Goal: Task Accomplishment & Management: Use online tool/utility

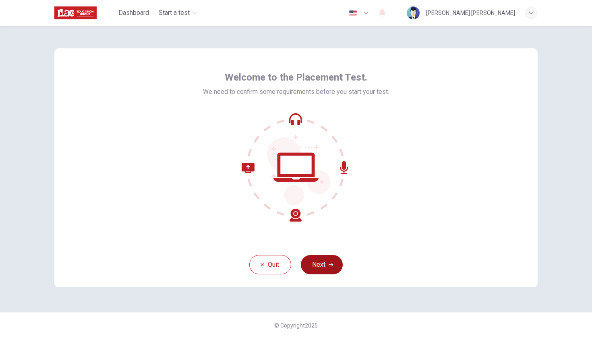
click at [318, 266] on button "Next" at bounding box center [322, 264] width 42 height 19
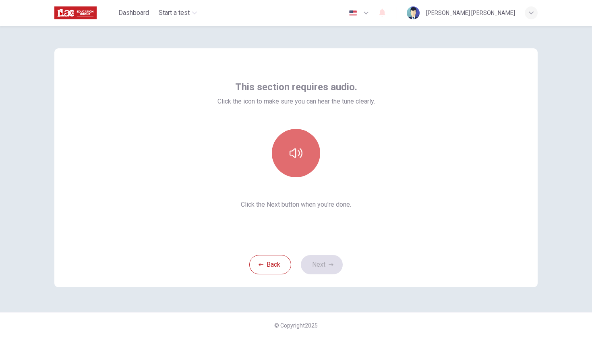
click at [302, 157] on button "button" at bounding box center [296, 153] width 48 height 48
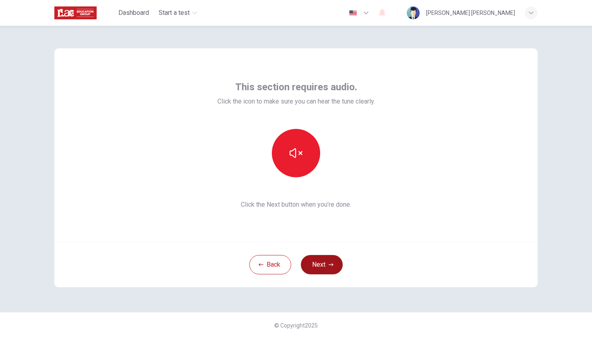
click at [332, 267] on icon "button" at bounding box center [331, 264] width 5 height 5
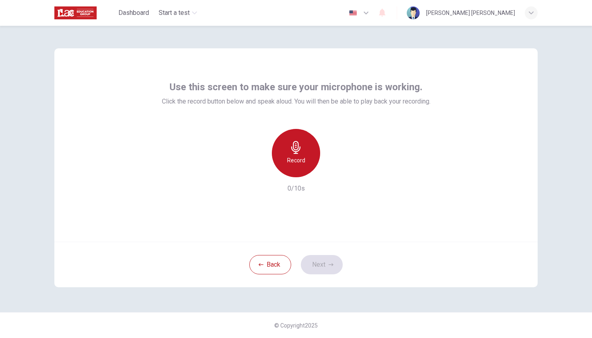
click at [292, 156] on h6 "Record" at bounding box center [296, 160] width 18 height 10
click at [295, 151] on icon "button" at bounding box center [296, 147] width 13 height 13
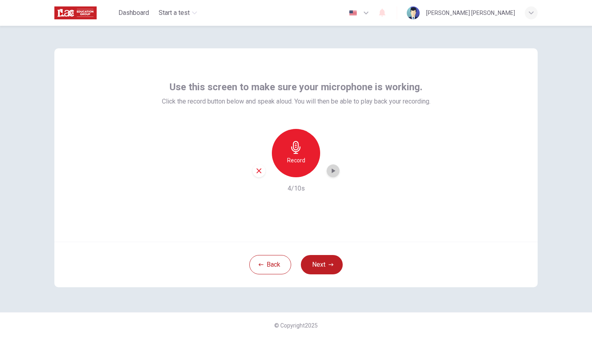
click at [334, 173] on icon "button" at bounding box center [333, 171] width 8 height 8
click at [294, 157] on h6 "Record" at bounding box center [296, 160] width 18 height 10
click at [298, 147] on icon "button" at bounding box center [295, 147] width 9 height 13
click at [331, 174] on icon "button" at bounding box center [333, 171] width 8 height 8
click at [335, 170] on icon "button" at bounding box center [333, 171] width 8 height 8
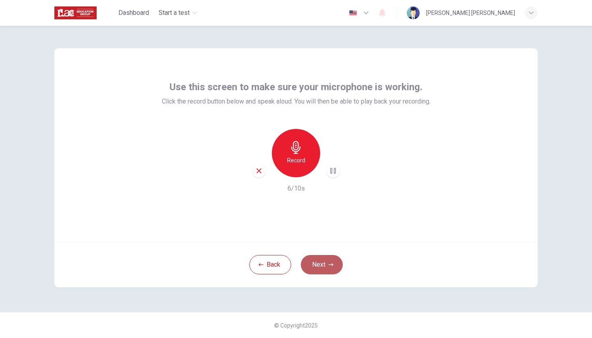
click at [322, 263] on button "Next" at bounding box center [322, 264] width 42 height 19
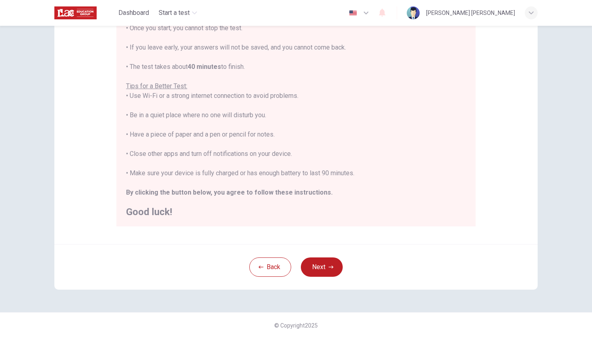
scroll to position [110, 0]
click at [269, 271] on button "Back" at bounding box center [270, 266] width 42 height 19
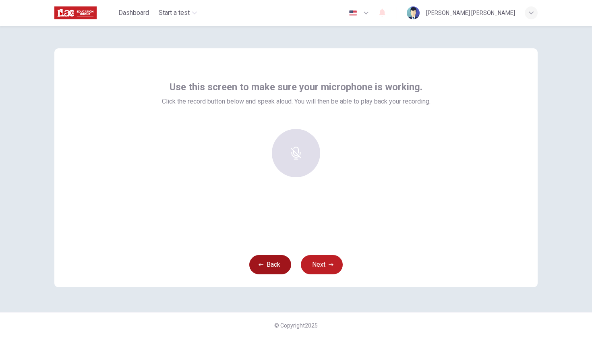
scroll to position [0, 0]
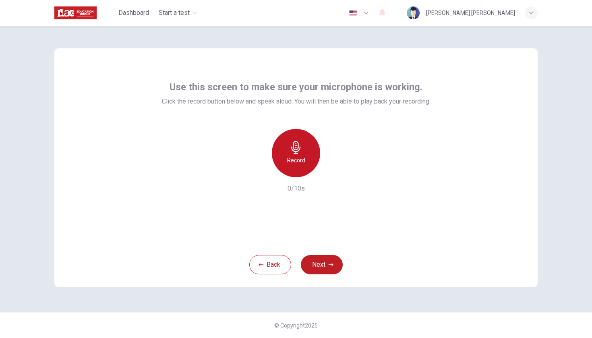
click at [299, 149] on icon "button" at bounding box center [296, 147] width 13 height 13
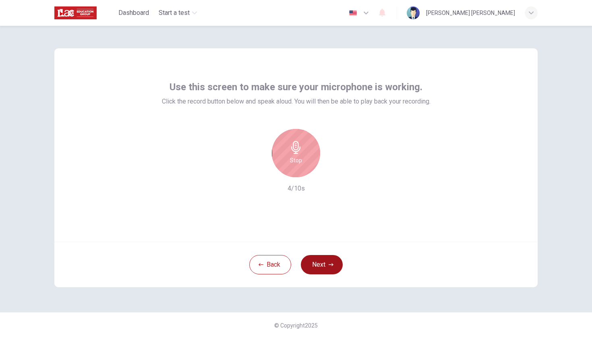
click at [325, 267] on button "Next" at bounding box center [322, 264] width 42 height 19
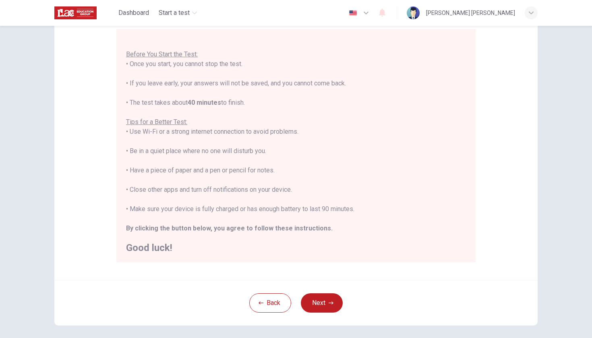
scroll to position [79, 0]
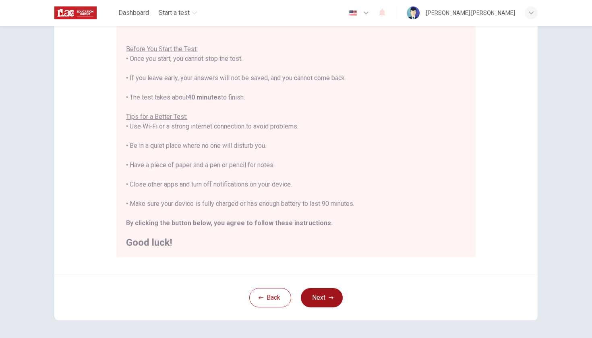
click at [323, 300] on button "Next" at bounding box center [322, 297] width 42 height 19
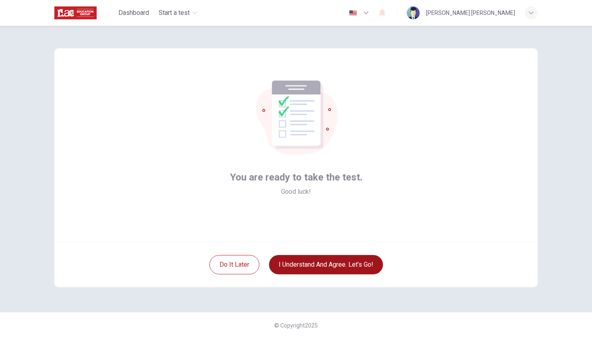
scroll to position [0, 0]
click at [330, 267] on button "I understand and agree. Let’s go!" at bounding box center [326, 264] width 114 height 19
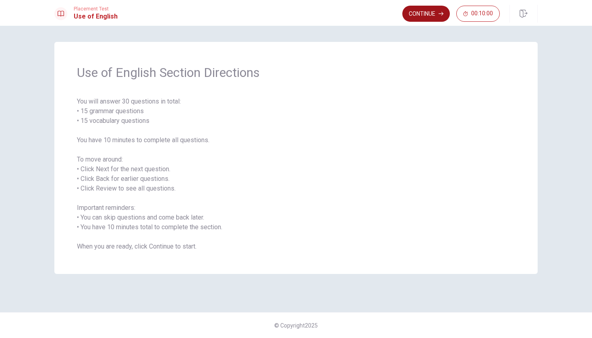
click at [418, 14] on button "Continue" at bounding box center [426, 14] width 48 height 16
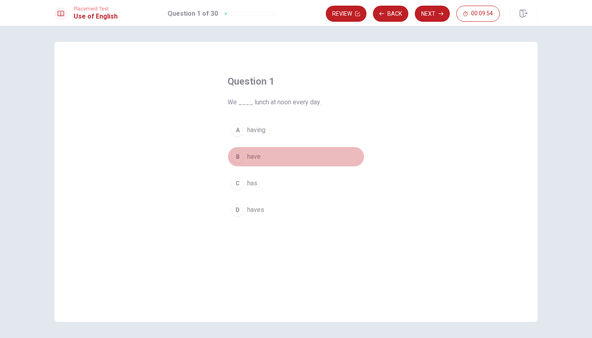
click at [258, 157] on span "have" at bounding box center [253, 157] width 13 height 10
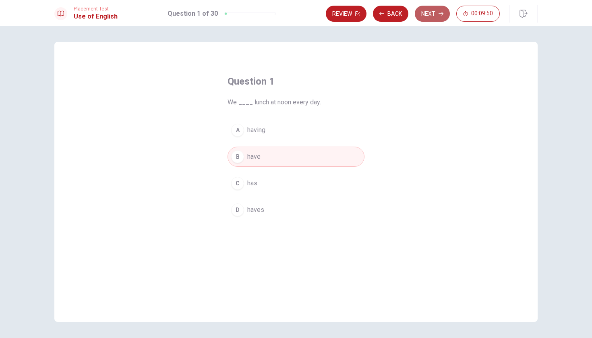
click at [437, 13] on button "Next" at bounding box center [432, 14] width 35 height 16
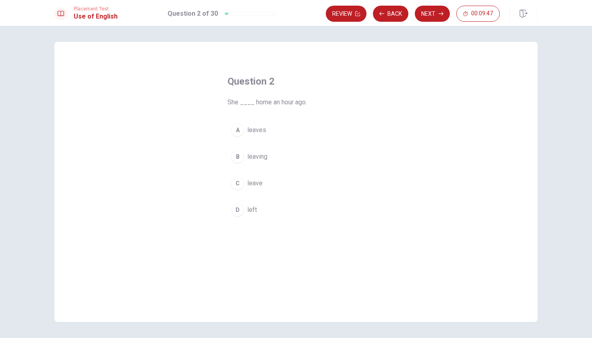
click at [261, 131] on span "leaves" at bounding box center [256, 130] width 19 height 10
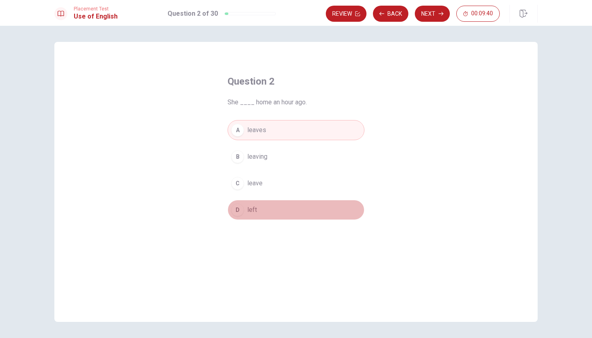
click at [257, 211] on span "left" at bounding box center [252, 210] width 10 height 10
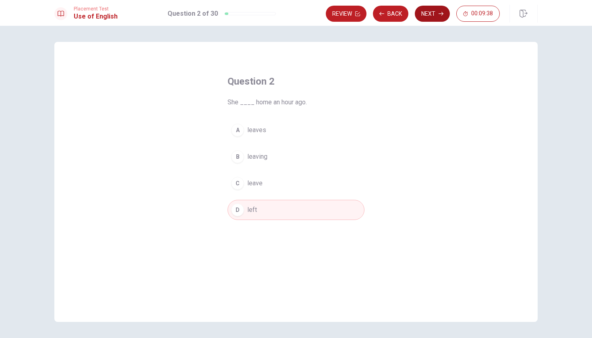
click at [435, 14] on button "Next" at bounding box center [432, 14] width 35 height 16
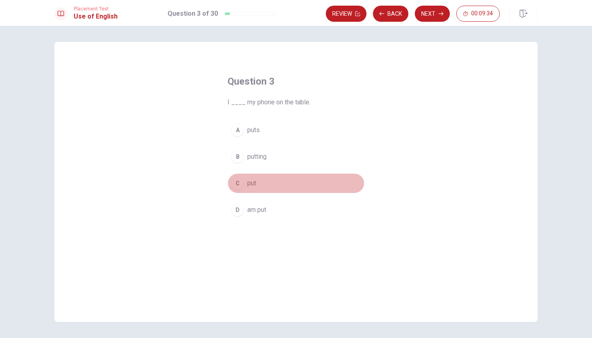
click at [255, 179] on span "put" at bounding box center [251, 183] width 9 height 10
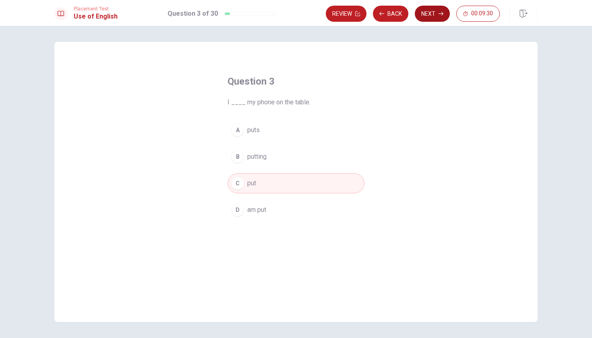
click at [433, 18] on button "Next" at bounding box center [432, 14] width 35 height 16
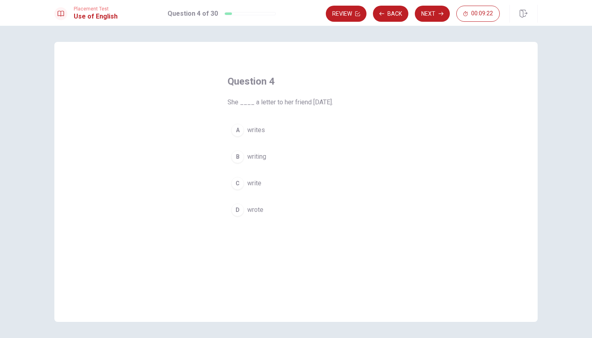
click at [257, 211] on span "wrote" at bounding box center [255, 210] width 16 height 10
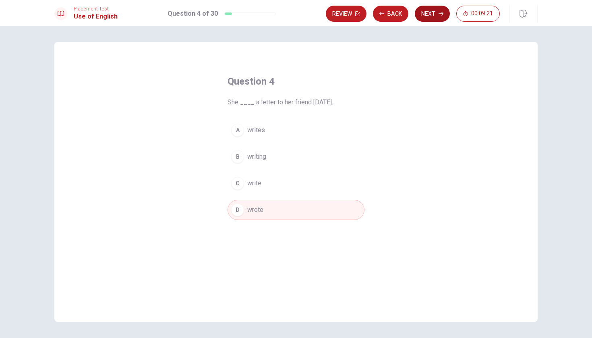
click at [431, 18] on button "Next" at bounding box center [432, 14] width 35 height 16
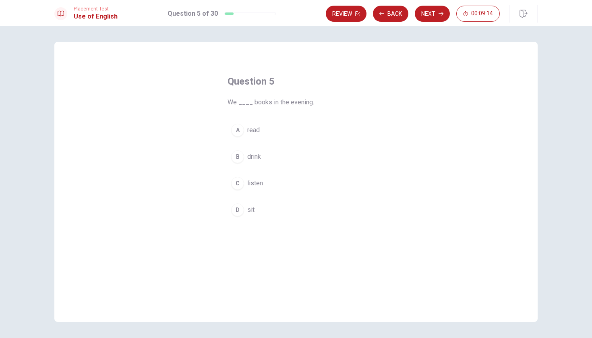
click at [263, 133] on button "A read" at bounding box center [296, 130] width 137 height 20
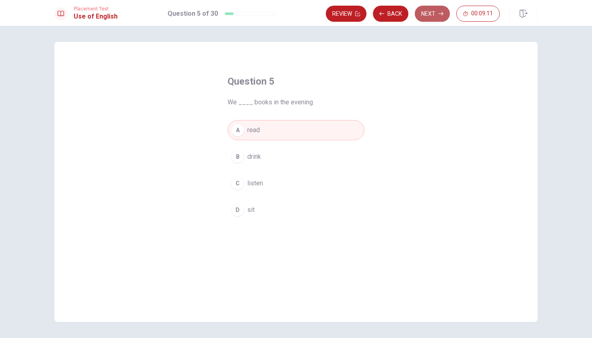
click at [429, 18] on button "Next" at bounding box center [432, 14] width 35 height 16
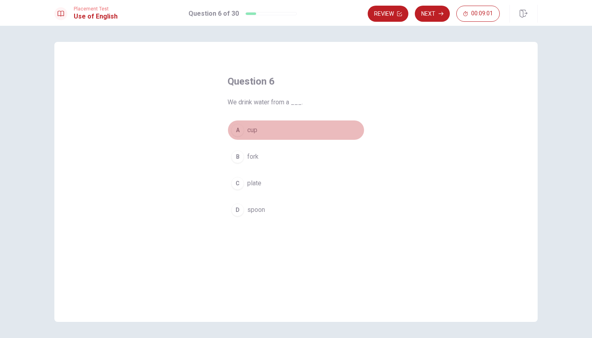
click at [255, 134] on span "cup" at bounding box center [252, 130] width 10 height 10
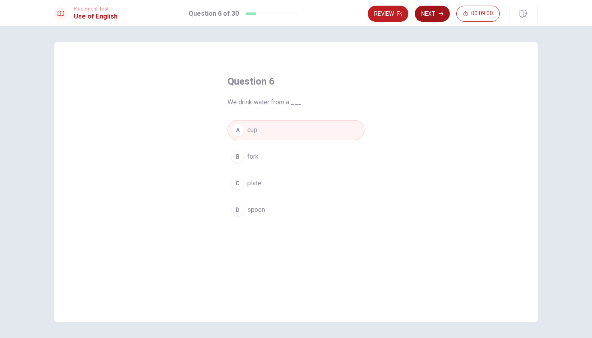
click at [435, 17] on button "Next" at bounding box center [432, 14] width 35 height 16
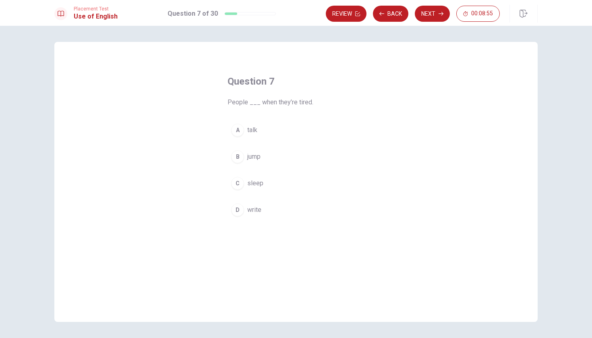
click at [255, 186] on span "sleep" at bounding box center [255, 183] width 16 height 10
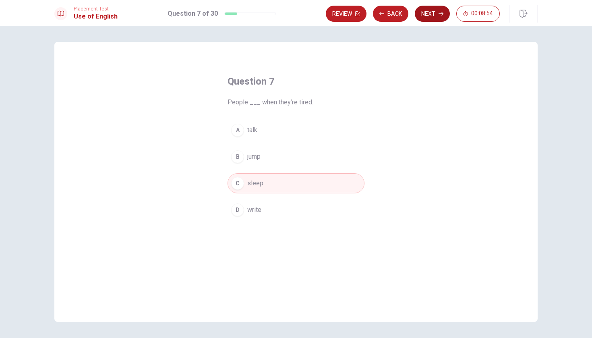
click at [438, 18] on button "Next" at bounding box center [432, 14] width 35 height 16
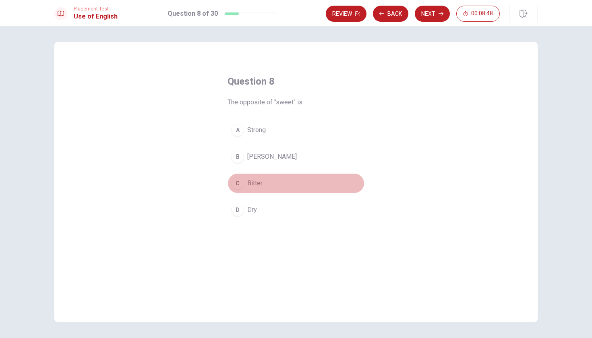
click at [259, 184] on span "Bitter" at bounding box center [254, 183] width 15 height 10
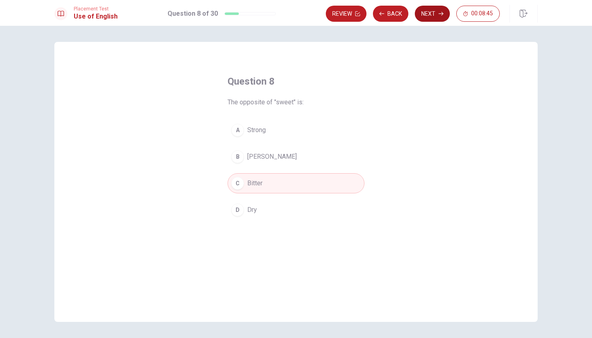
click at [429, 18] on button "Next" at bounding box center [432, 14] width 35 height 16
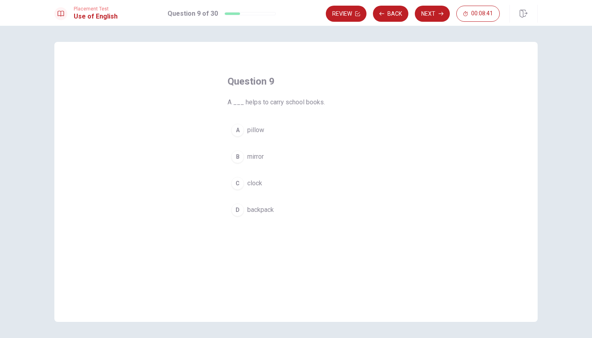
click at [270, 213] on span "backpack" at bounding box center [260, 210] width 27 height 10
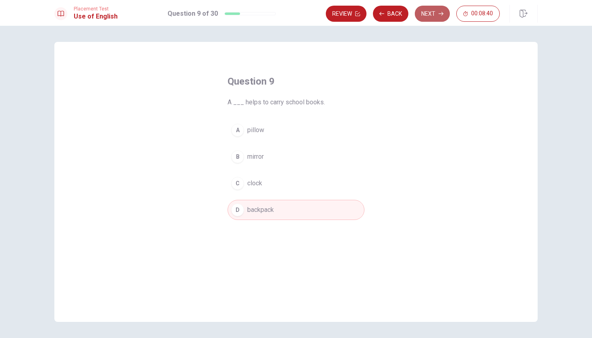
click at [437, 16] on button "Next" at bounding box center [432, 14] width 35 height 16
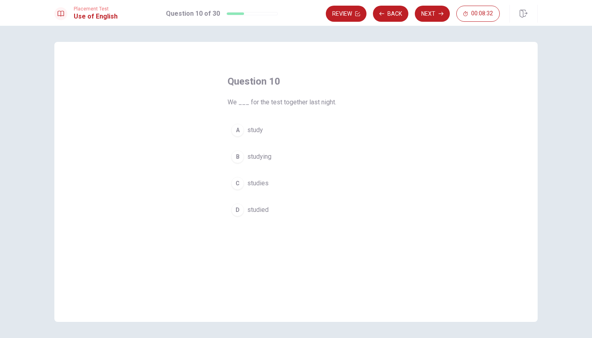
click at [262, 209] on span "studied" at bounding box center [257, 210] width 21 height 10
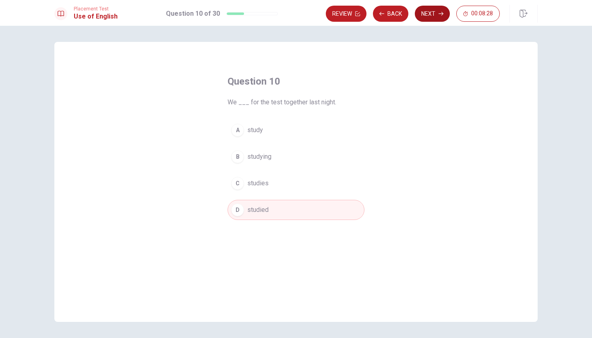
click at [434, 15] on button "Next" at bounding box center [432, 14] width 35 height 16
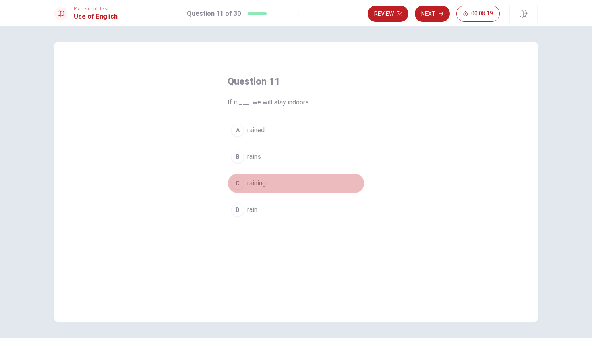
click at [259, 186] on span "raining" at bounding box center [256, 183] width 19 height 10
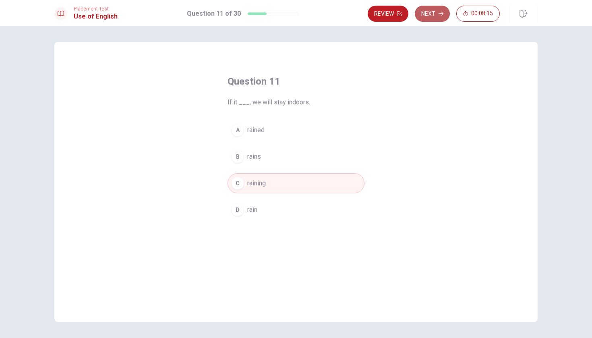
click at [435, 16] on button "Next" at bounding box center [432, 14] width 35 height 16
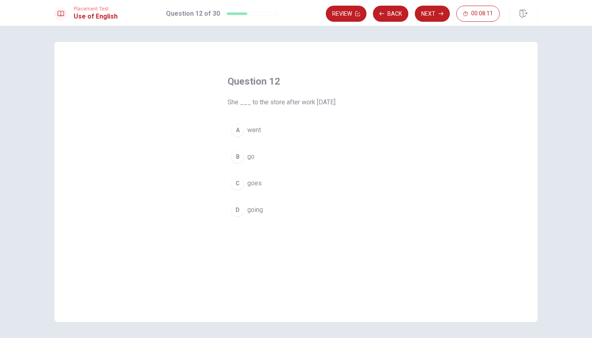
click at [255, 183] on span "goes" at bounding box center [254, 183] width 15 height 10
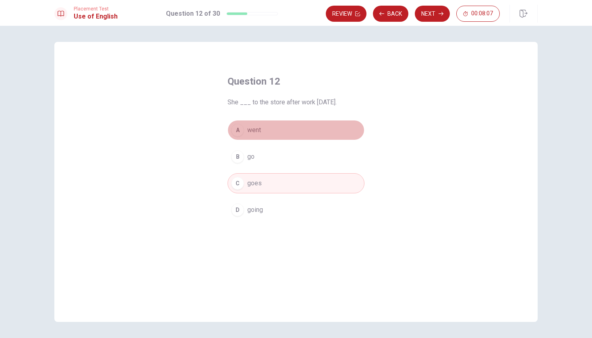
click at [260, 136] on button "A went" at bounding box center [296, 130] width 137 height 20
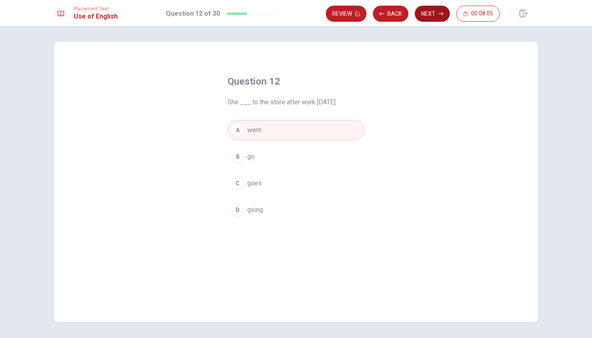
click at [435, 14] on button "Next" at bounding box center [432, 14] width 35 height 16
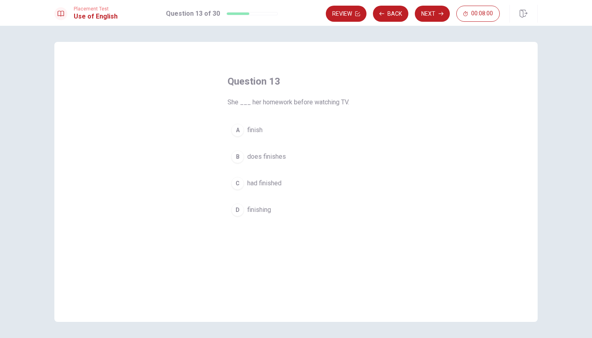
click at [258, 132] on span "finish" at bounding box center [254, 130] width 15 height 10
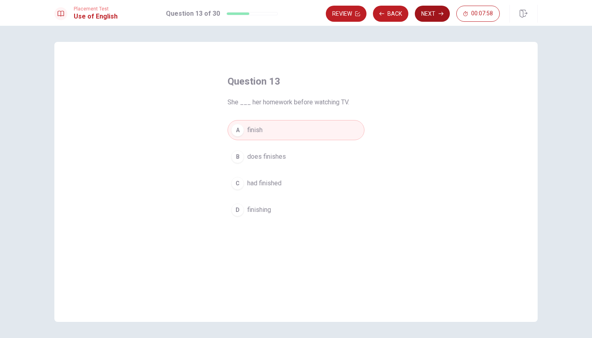
click at [435, 17] on button "Next" at bounding box center [432, 14] width 35 height 16
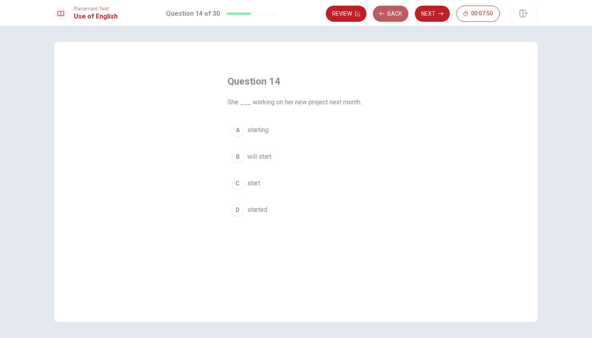
click at [390, 13] on button "Back" at bounding box center [390, 14] width 35 height 16
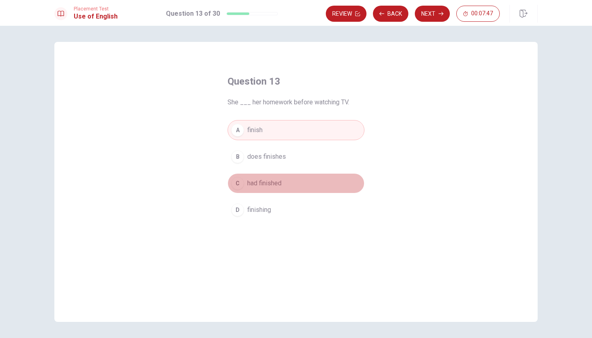
click at [277, 183] on span "had finished" at bounding box center [264, 183] width 34 height 10
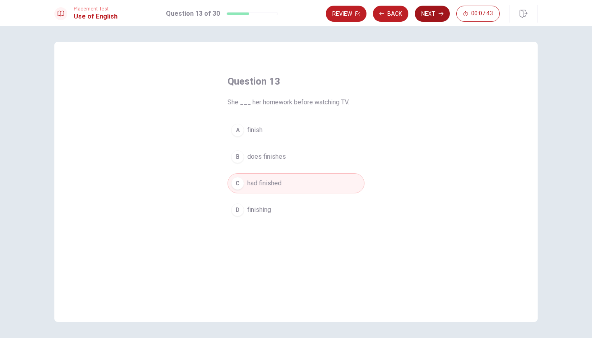
click at [438, 12] on button "Next" at bounding box center [432, 14] width 35 height 16
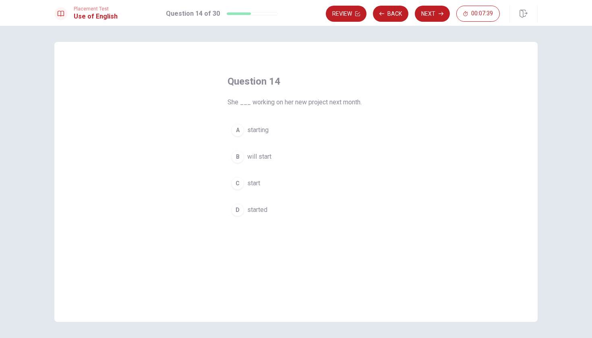
click at [258, 185] on span "start" at bounding box center [253, 183] width 13 height 10
click at [269, 160] on span "will start" at bounding box center [259, 157] width 24 height 10
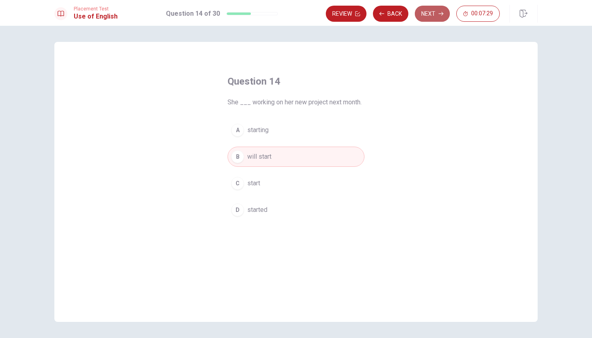
click at [440, 19] on button "Next" at bounding box center [432, 14] width 35 height 16
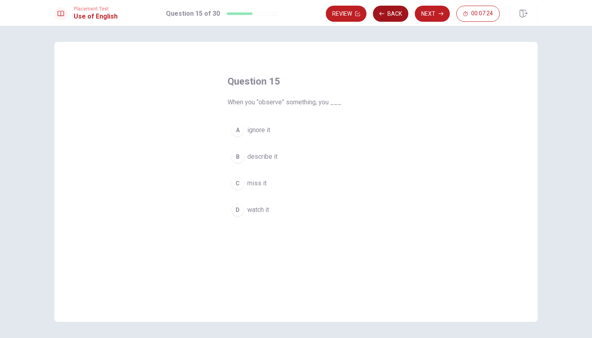
drag, startPoint x: 396, startPoint y: 3, endPoint x: 395, endPoint y: 8, distance: 4.9
click at [396, 3] on div "Placement Test Use of English Question 15 of 30 Review Back Next 00:07:24" at bounding box center [296, 13] width 592 height 26
click at [394, 17] on button "Back" at bounding box center [390, 14] width 35 height 16
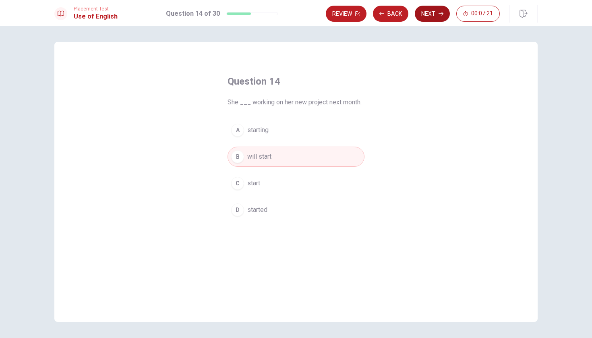
click at [430, 13] on button "Next" at bounding box center [432, 14] width 35 height 16
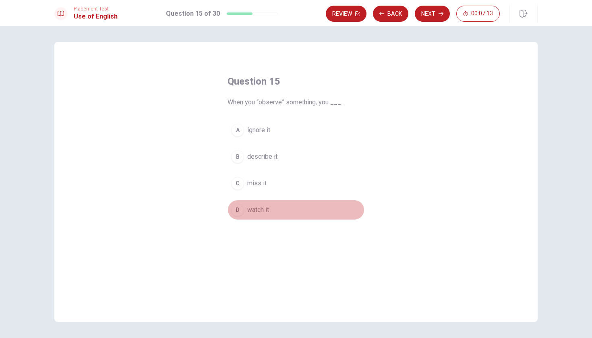
click at [266, 209] on span "watch it" at bounding box center [258, 210] width 22 height 10
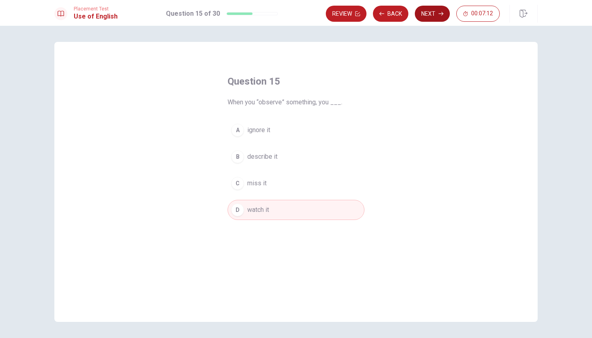
click at [436, 19] on button "Next" at bounding box center [432, 14] width 35 height 16
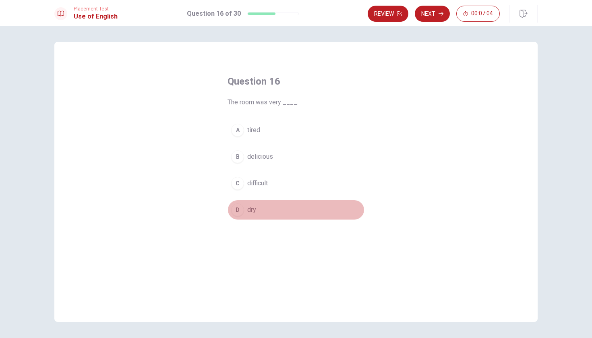
click at [249, 211] on span "dry" at bounding box center [251, 210] width 9 height 10
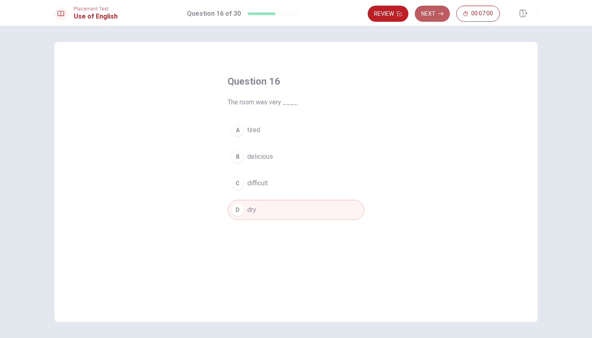
click at [436, 17] on button "Next" at bounding box center [432, 14] width 35 height 16
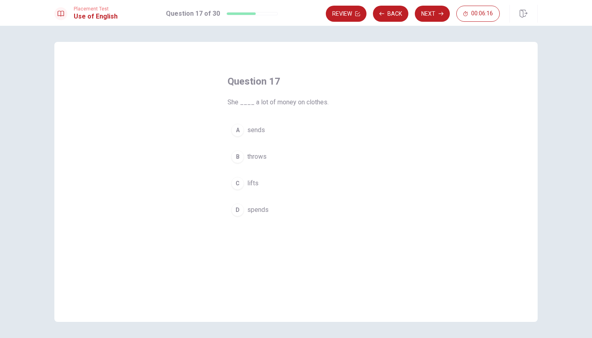
click at [252, 210] on span "spends" at bounding box center [257, 210] width 21 height 10
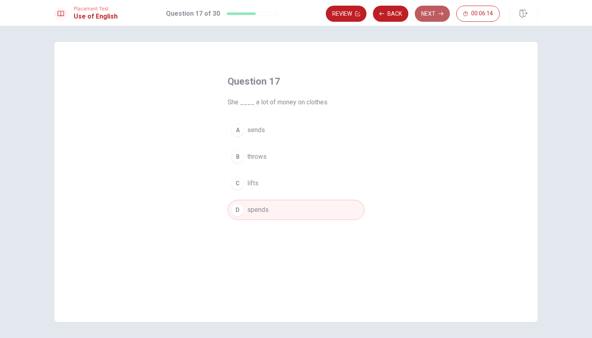
click at [440, 16] on button "Next" at bounding box center [432, 14] width 35 height 16
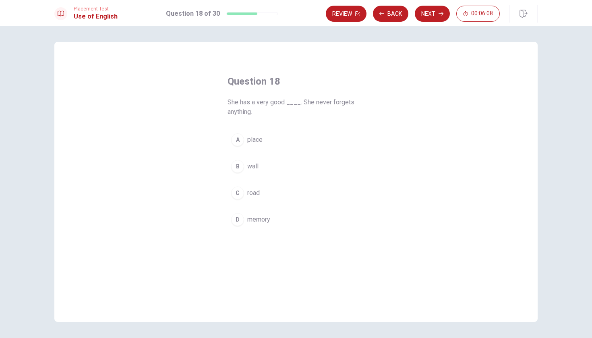
click at [261, 220] on span "memory" at bounding box center [258, 220] width 23 height 10
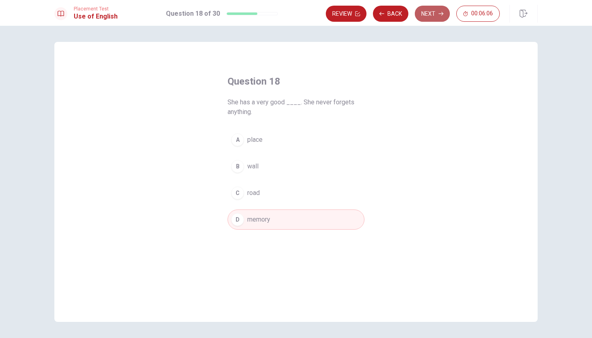
click at [435, 15] on button "Next" at bounding box center [432, 14] width 35 height 16
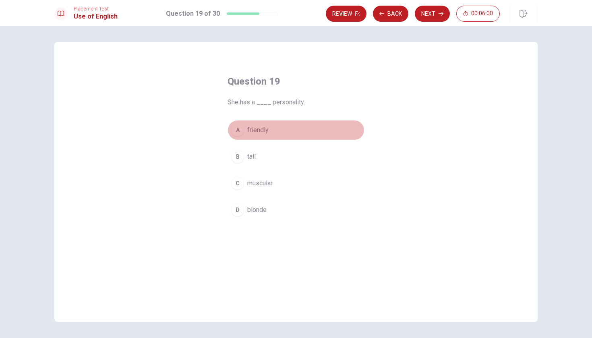
click at [259, 129] on span "friendly" at bounding box center [257, 130] width 21 height 10
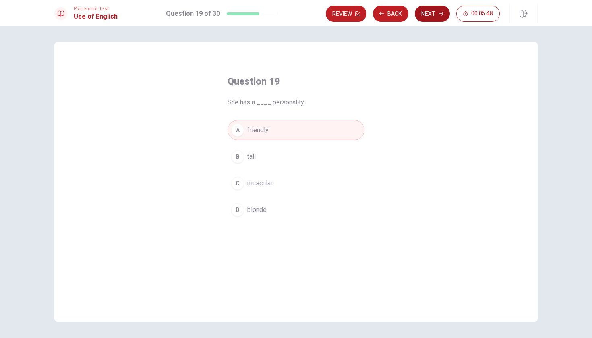
click at [436, 16] on button "Next" at bounding box center [432, 14] width 35 height 16
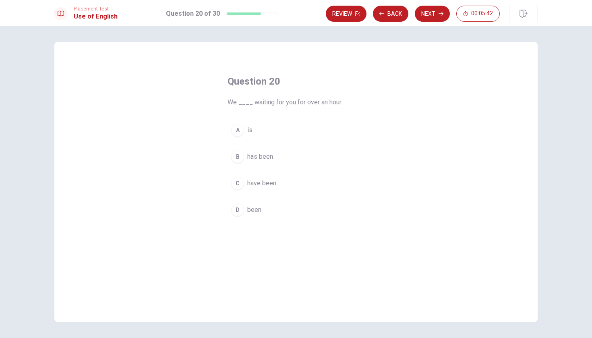
click at [271, 184] on span "have been" at bounding box center [261, 183] width 29 height 10
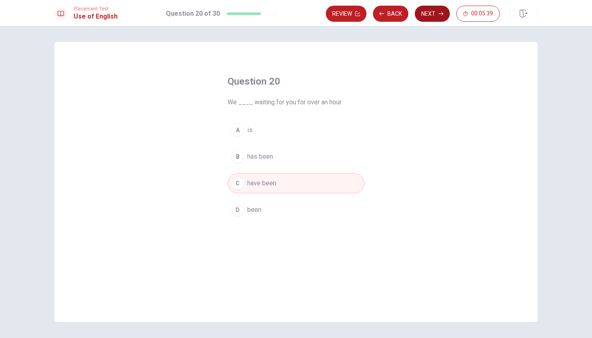
click at [433, 18] on button "Next" at bounding box center [432, 14] width 35 height 16
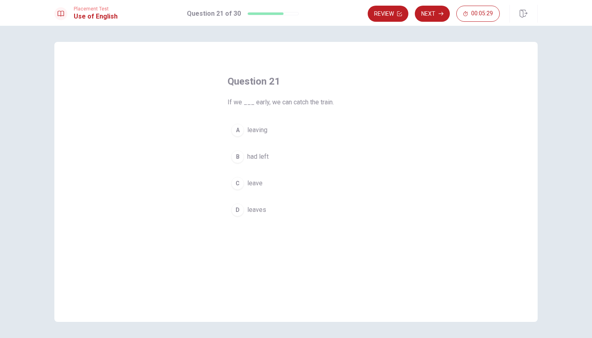
click at [257, 187] on span "leave" at bounding box center [254, 183] width 15 height 10
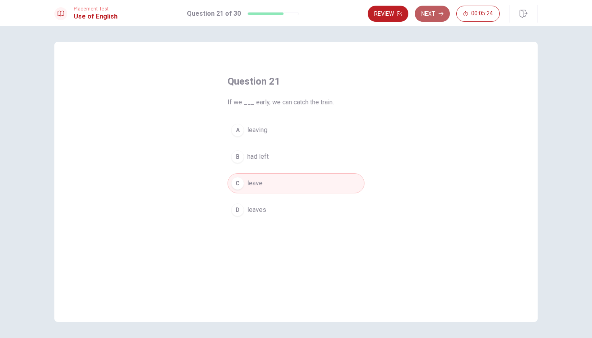
click at [437, 15] on button "Next" at bounding box center [432, 14] width 35 height 16
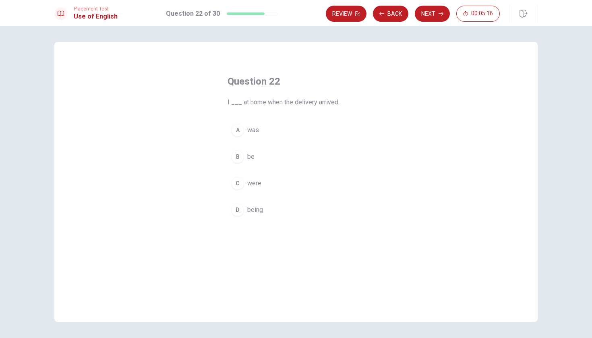
click at [256, 130] on span "was" at bounding box center [253, 130] width 12 height 10
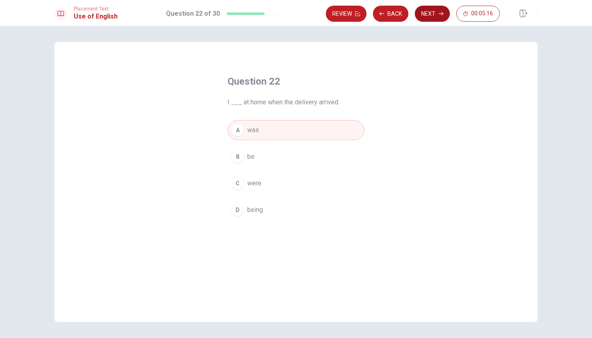
click at [437, 12] on button "Next" at bounding box center [432, 14] width 35 height 16
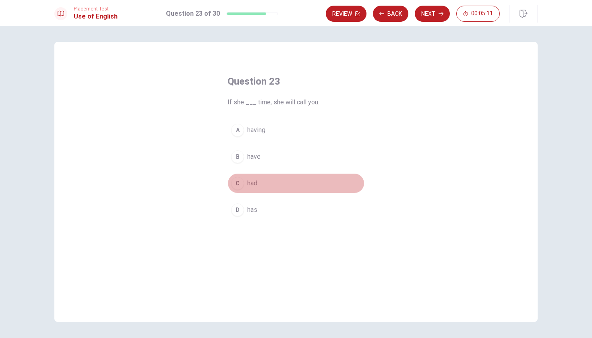
click at [253, 186] on span "had" at bounding box center [252, 183] width 10 height 10
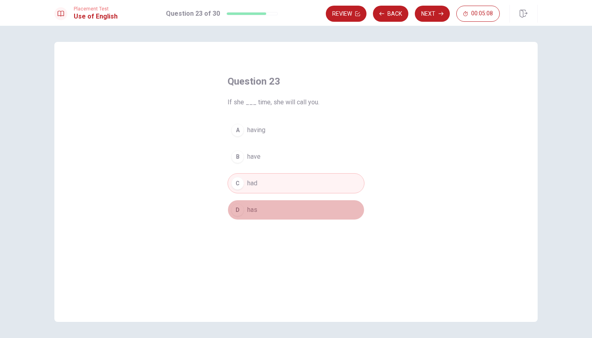
click at [257, 209] on span "has" at bounding box center [252, 210] width 10 height 10
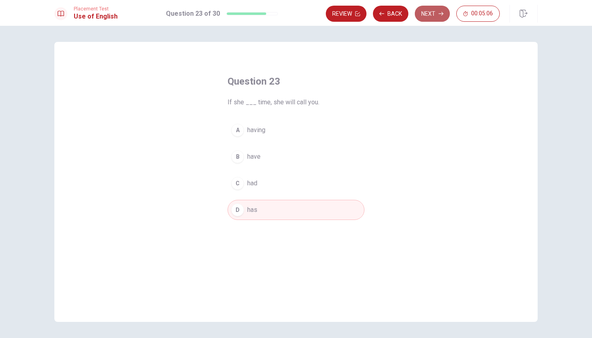
click at [426, 13] on button "Next" at bounding box center [432, 14] width 35 height 16
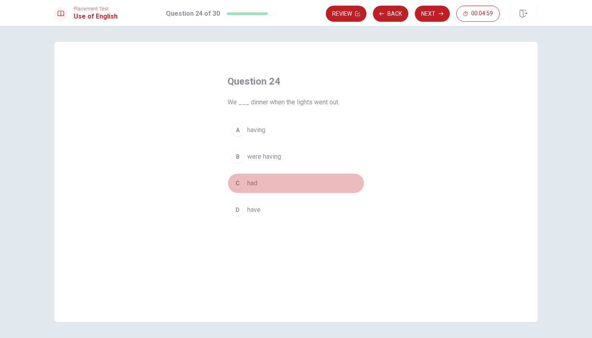
click at [255, 178] on button "C had" at bounding box center [296, 183] width 137 height 20
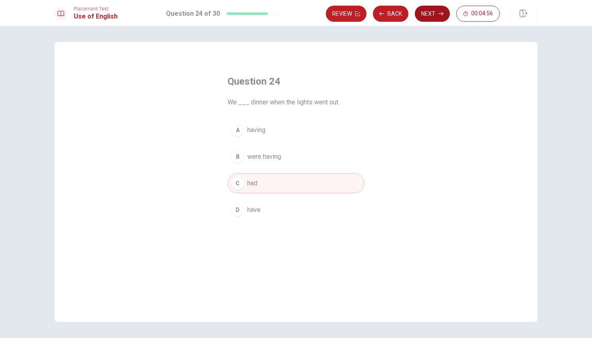
click at [432, 16] on button "Next" at bounding box center [432, 14] width 35 height 16
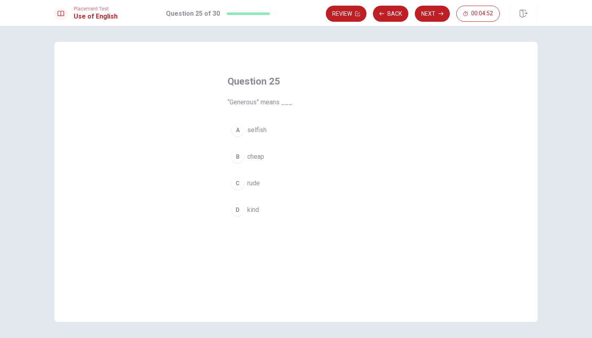
click at [251, 205] on button "D kind" at bounding box center [296, 210] width 137 height 20
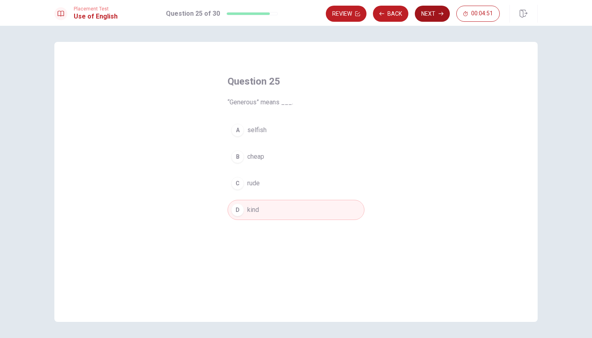
click at [429, 17] on button "Next" at bounding box center [432, 14] width 35 height 16
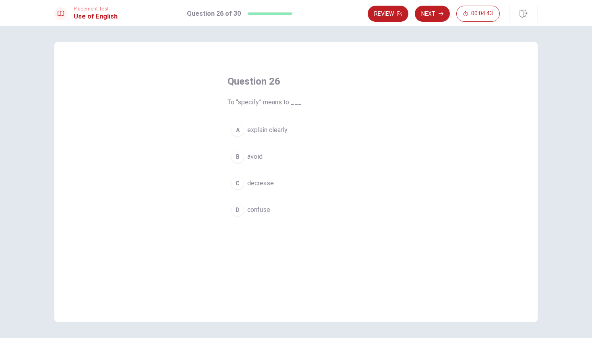
click at [268, 134] on span "explain clearly" at bounding box center [267, 130] width 40 height 10
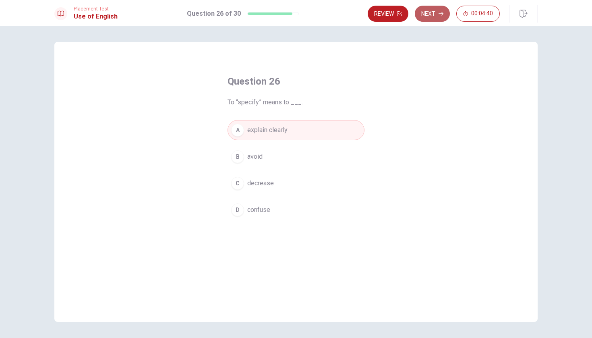
click at [433, 12] on button "Next" at bounding box center [432, 14] width 35 height 16
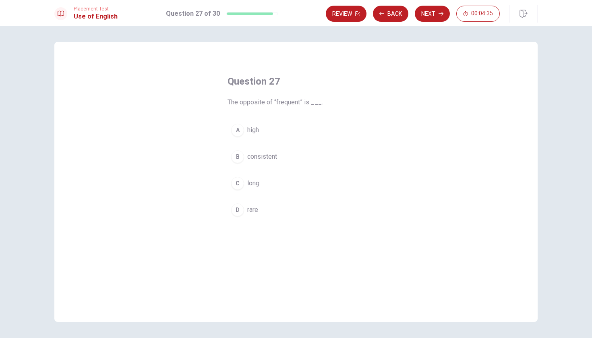
click at [254, 210] on span "rare" at bounding box center [252, 210] width 11 height 10
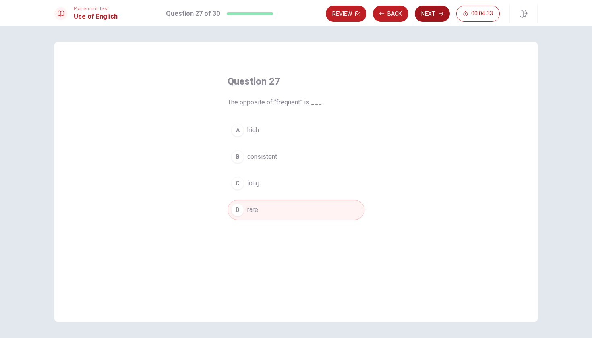
click at [434, 15] on button "Next" at bounding box center [432, 14] width 35 height 16
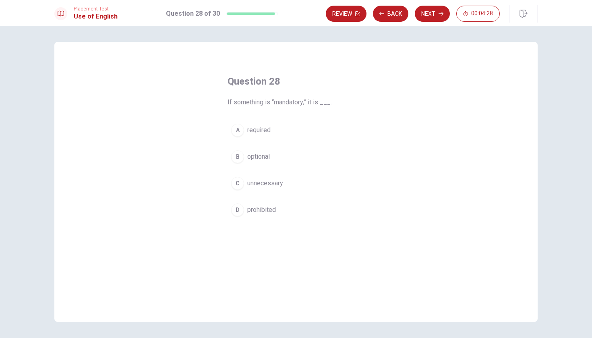
click at [263, 133] on span "required" at bounding box center [258, 130] width 23 height 10
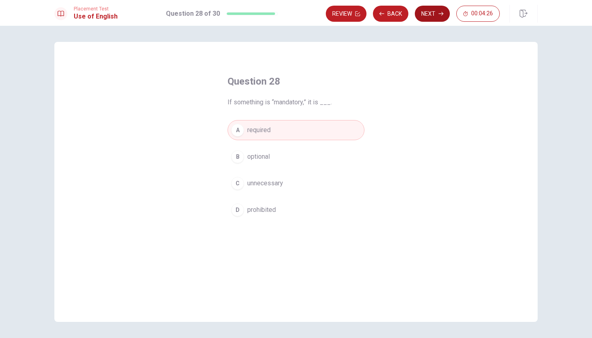
click at [434, 17] on button "Next" at bounding box center [432, 14] width 35 height 16
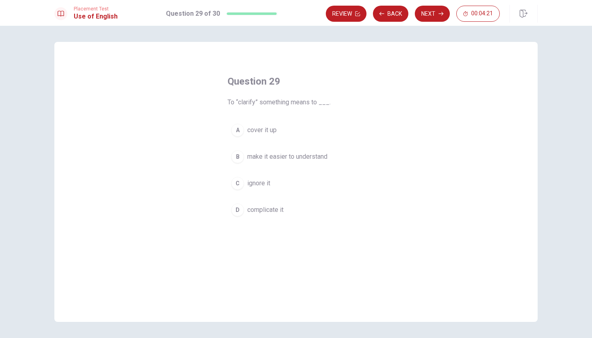
click at [275, 156] on span "make it easier to understand" at bounding box center [287, 157] width 80 height 10
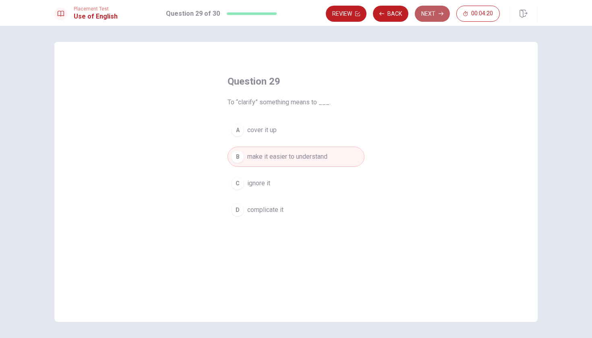
click at [437, 17] on button "Next" at bounding box center [432, 14] width 35 height 16
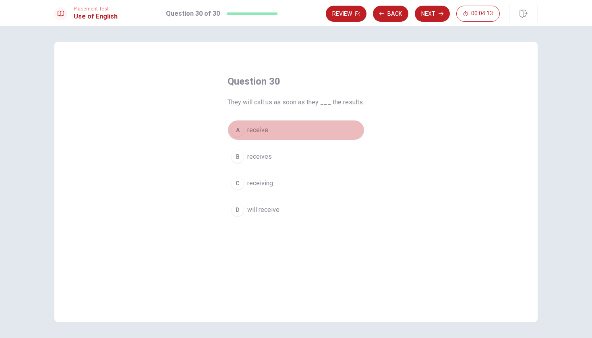
click at [259, 133] on span "receive" at bounding box center [257, 130] width 21 height 10
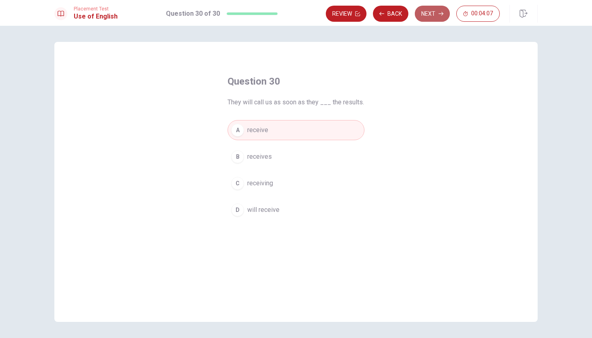
click at [436, 18] on button "Next" at bounding box center [432, 14] width 35 height 16
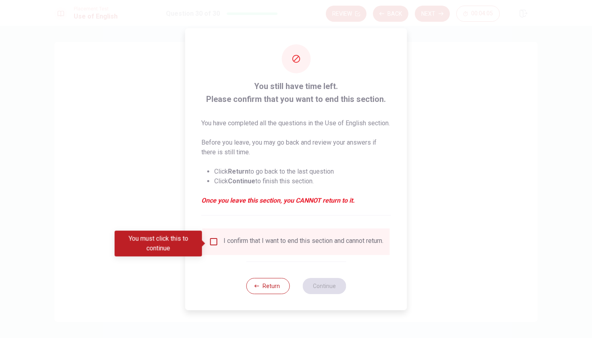
click at [213, 244] on input "You must click this to continue" at bounding box center [214, 242] width 10 height 10
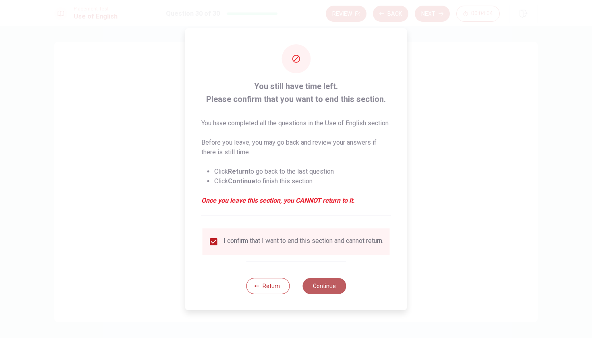
click at [319, 292] on button "Continue" at bounding box center [324, 286] width 44 height 16
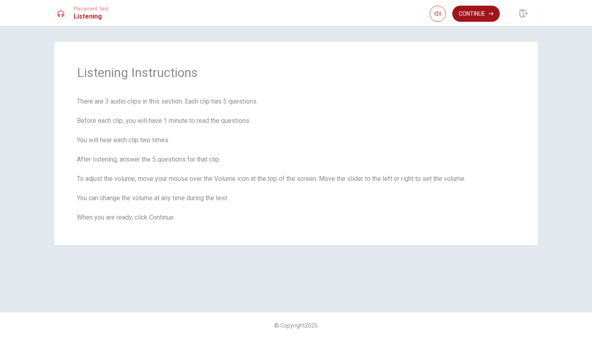
click at [484, 15] on button "Continue" at bounding box center [476, 14] width 48 height 16
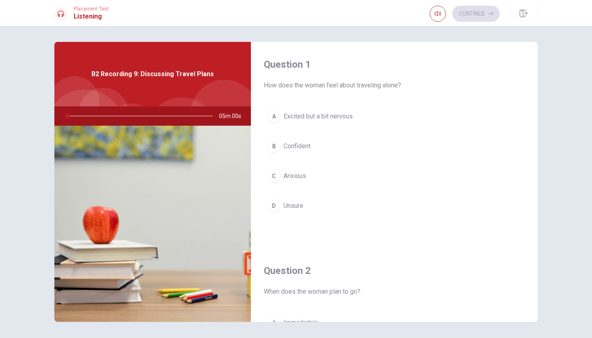
click at [67, 119] on div at bounding box center [139, 115] width 162 height 19
click at [78, 102] on div at bounding box center [85, 129] width 80 height 80
click at [125, 72] on span "B2 Recording 9: Discussing Travel Plans" at bounding box center [152, 74] width 122 height 10
click at [435, 9] on button "button" at bounding box center [438, 14] width 16 height 16
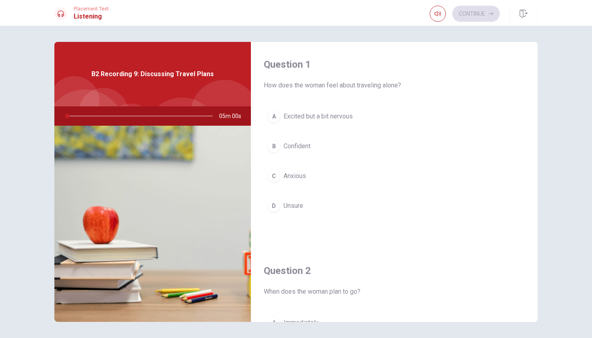
click at [145, 111] on div at bounding box center [139, 115] width 162 height 19
drag, startPoint x: 68, startPoint y: 117, endPoint x: 175, endPoint y: 115, distance: 106.4
click at [175, 115] on div at bounding box center [139, 115] width 162 height 19
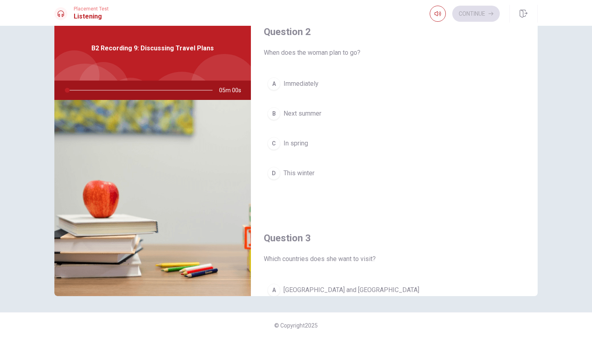
scroll to position [212, 0]
click at [62, 15] on icon at bounding box center [61, 13] width 6 height 6
click at [86, 19] on h1 "Listening" at bounding box center [91, 17] width 35 height 10
click at [101, 9] on span "Placement Test" at bounding box center [91, 9] width 35 height 6
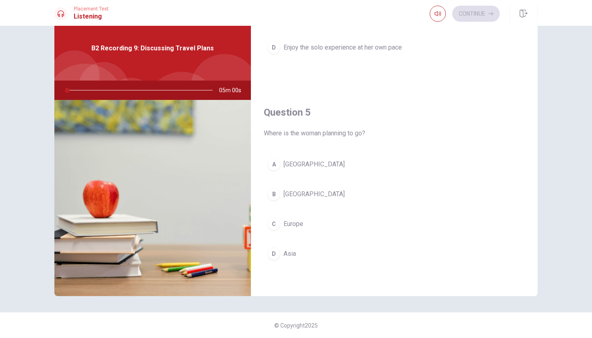
scroll to position [0, 0]
click at [482, 16] on div "Continue" at bounding box center [465, 14] width 70 height 16
click at [437, 16] on icon "button" at bounding box center [438, 13] width 6 height 6
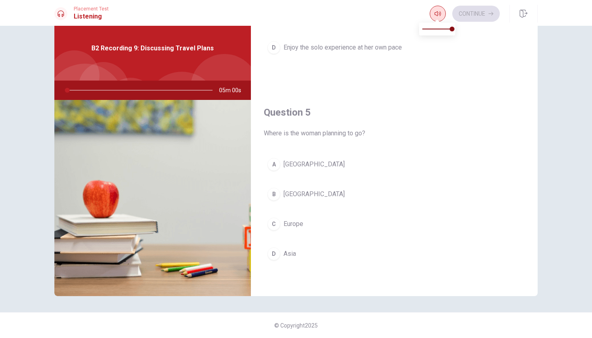
click at [437, 16] on icon "button" at bounding box center [438, 13] width 6 height 6
click at [121, 128] on img at bounding box center [152, 198] width 197 height 196
click at [104, 82] on div at bounding box center [139, 90] width 162 height 19
click at [104, 83] on div at bounding box center [139, 90] width 162 height 19
drag, startPoint x: 104, startPoint y: 83, endPoint x: 98, endPoint y: 85, distance: 6.3
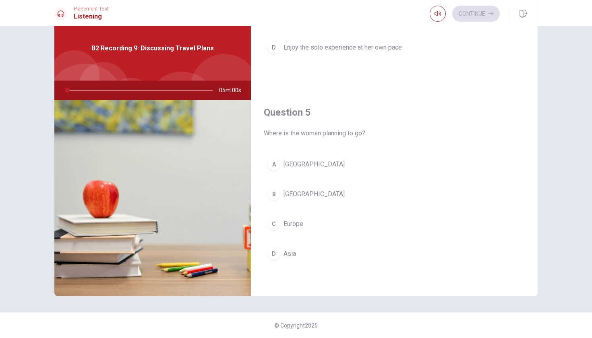
click at [98, 85] on div at bounding box center [139, 90] width 162 height 19
click at [76, 91] on div at bounding box center [139, 90] width 162 height 19
drag, startPoint x: 76, startPoint y: 91, endPoint x: 90, endPoint y: 66, distance: 28.7
click at [77, 82] on div at bounding box center [139, 90] width 162 height 19
drag, startPoint x: 121, startPoint y: 53, endPoint x: 145, endPoint y: 53, distance: 24.2
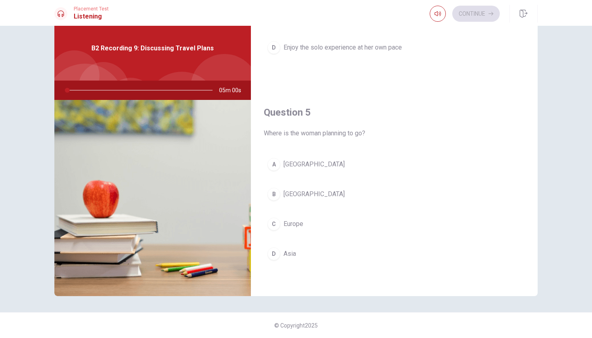
click at [135, 53] on div "B2 Recording 9: Discussing Travel Plans" at bounding box center [152, 48] width 197 height 64
click at [164, 54] on div "B2 Recording 9: Discussing Travel Plans" at bounding box center [152, 48] width 197 height 64
click at [166, 57] on div "B2 Recording 9: Discussing Travel Plans" at bounding box center [152, 48] width 197 height 64
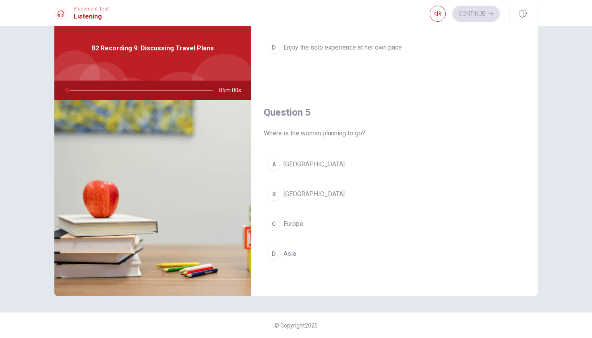
click at [232, 159] on img at bounding box center [152, 198] width 197 height 196
click at [178, 80] on div at bounding box center [182, 108] width 72 height 72
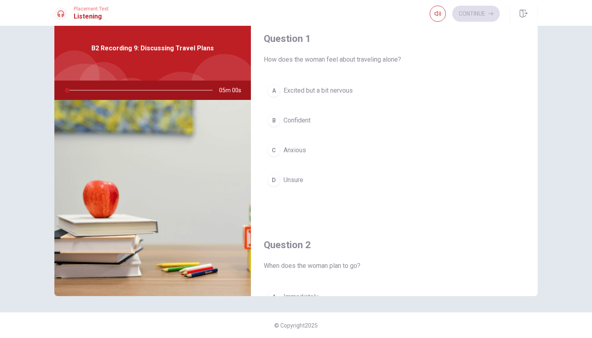
click at [73, 9] on div "Placement Test Listening" at bounding box center [81, 13] width 54 height 15
click at [62, 15] on icon at bounding box center [61, 13] width 6 height 6
click at [84, 19] on h1 "Listening" at bounding box center [91, 17] width 35 height 10
click at [64, 90] on div at bounding box center [139, 90] width 162 height 19
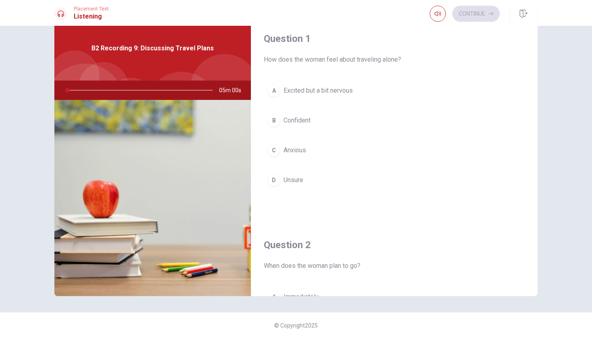
click at [64, 90] on div at bounding box center [139, 90] width 162 height 19
click at [103, 67] on div at bounding box center [104, 87] width 50 height 50
click at [156, 46] on span "B2 Recording 9: Discussing Travel Plans" at bounding box center [152, 49] width 122 height 10
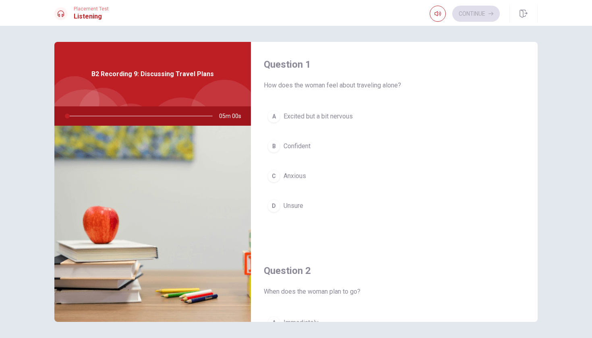
click at [88, 11] on span "Placement Test" at bounding box center [91, 9] width 35 height 6
drag, startPoint x: 88, startPoint y: 11, endPoint x: 77, endPoint y: 12, distance: 10.5
click at [79, 12] on div "Placement Test Listening" at bounding box center [91, 13] width 35 height 15
click at [61, 14] on icon at bounding box center [61, 13] width 6 height 6
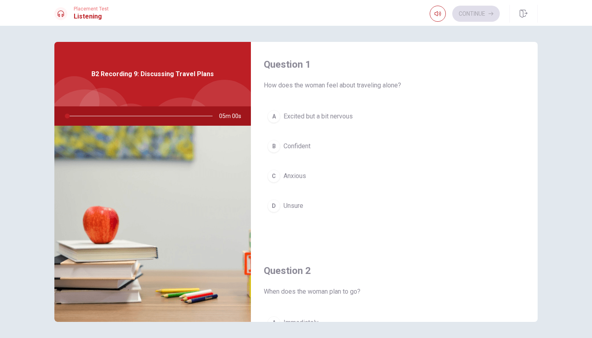
click at [61, 14] on icon at bounding box center [61, 13] width 6 height 6
click at [439, 14] on icon "button" at bounding box center [438, 13] width 6 height 6
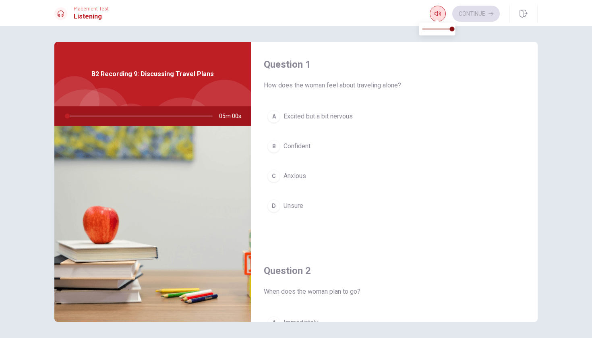
click at [439, 14] on icon "button" at bounding box center [438, 13] width 6 height 6
type input "1"
drag, startPoint x: 452, startPoint y: 31, endPoint x: 476, endPoint y: 31, distance: 24.2
click at [176, 96] on div "B2 Recording 9: Discussing Travel Plans" at bounding box center [152, 74] width 197 height 64
click at [70, 118] on div at bounding box center [139, 115] width 162 height 19
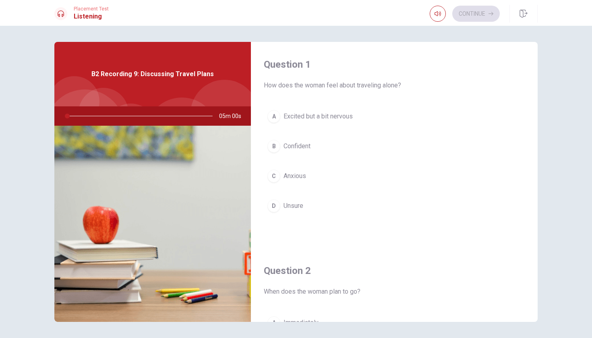
click at [160, 95] on div "B2 Recording 9: Discussing Travel Plans" at bounding box center [152, 74] width 197 height 64
click at [233, 186] on img at bounding box center [152, 224] width 197 height 196
click at [63, 14] on icon at bounding box center [61, 13] width 6 height 6
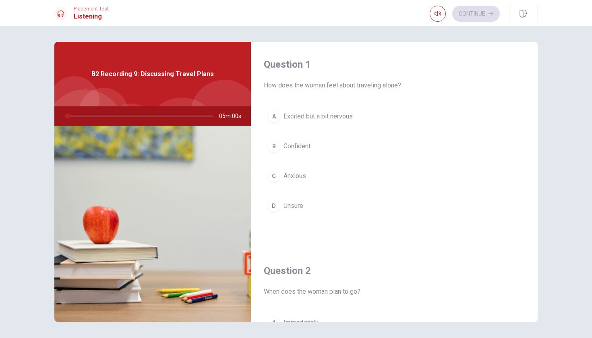
click at [63, 14] on icon at bounding box center [61, 13] width 6 height 6
click at [471, 13] on div "Continue" at bounding box center [465, 14] width 70 height 16
click at [440, 15] on icon "button" at bounding box center [438, 13] width 6 height 5
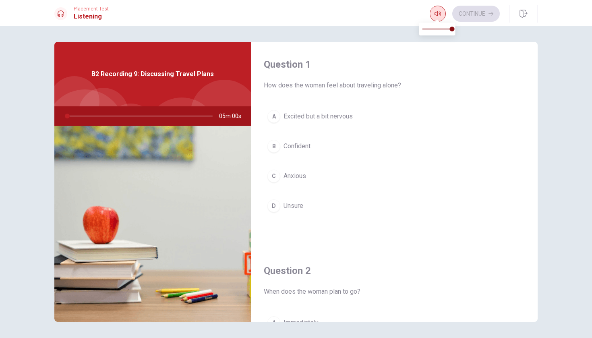
click at [440, 15] on icon "button" at bounding box center [438, 13] width 6 height 5
type input "1"
drag, startPoint x: 452, startPoint y: 29, endPoint x: 491, endPoint y: 44, distance: 42.3
click at [425, 182] on button "C Anxious" at bounding box center [394, 176] width 261 height 20
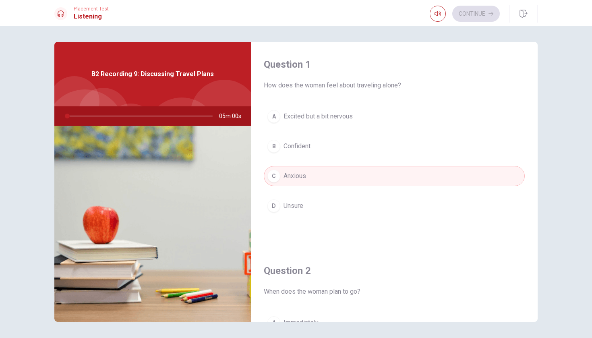
click at [370, 187] on div "A Excited but a bit nervous B Confident C Anxious D Unsure" at bounding box center [394, 169] width 261 height 126
click at [358, 177] on button "C Anxious" at bounding box center [394, 176] width 261 height 20
click at [277, 68] on h4 "Question 1" at bounding box center [394, 64] width 261 height 13
click at [213, 122] on div at bounding box center [139, 115] width 162 height 19
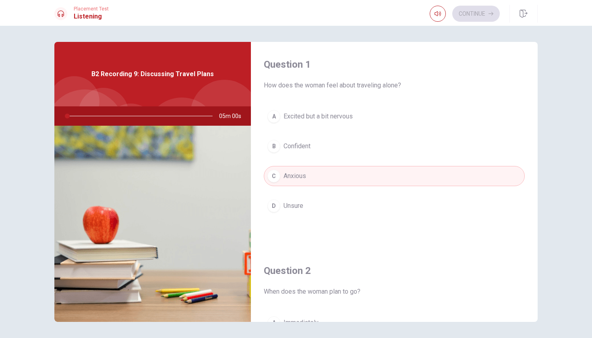
click at [217, 122] on div at bounding box center [139, 115] width 162 height 19
click at [219, 122] on div at bounding box center [139, 115] width 162 height 19
click at [100, 68] on div "B2 Recording 9: Discussing Travel Plans" at bounding box center [152, 74] width 197 height 64
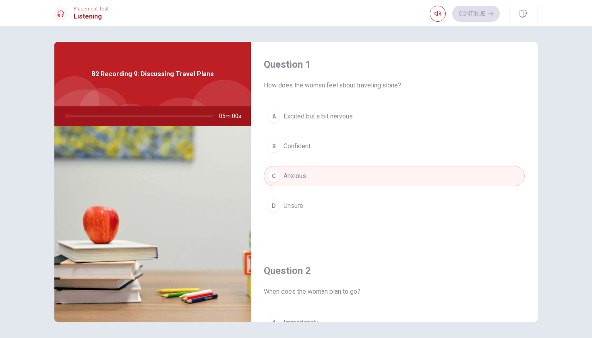
click at [86, 13] on h1 "Listening" at bounding box center [91, 17] width 35 height 10
click at [63, 13] on icon at bounding box center [61, 13] width 6 height 6
click at [189, 222] on img at bounding box center [152, 224] width 197 height 196
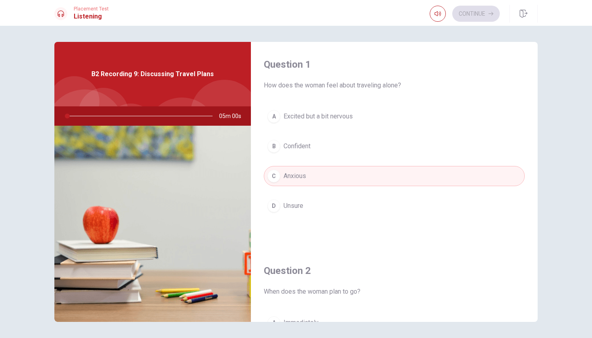
click at [189, 222] on img at bounding box center [152, 224] width 197 height 196
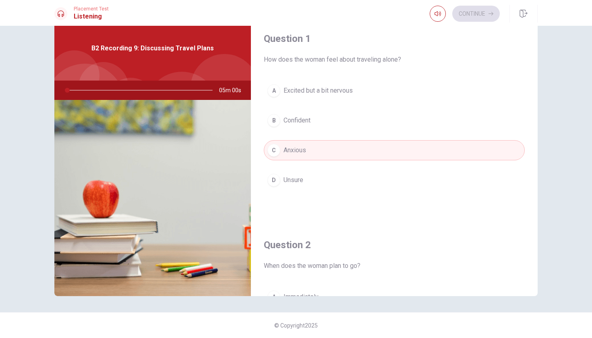
click at [472, 17] on div "Continue" at bounding box center [465, 14] width 70 height 16
click at [437, 15] on icon "button" at bounding box center [438, 13] width 6 height 5
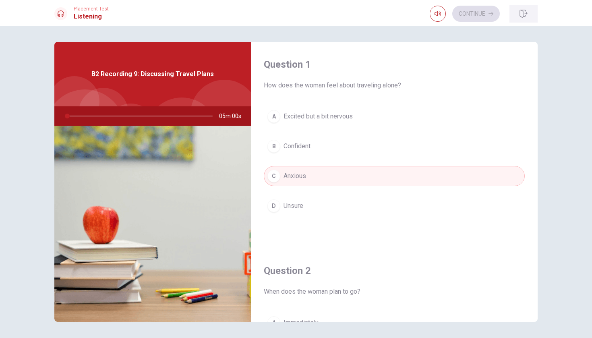
click at [524, 15] on icon "button" at bounding box center [524, 14] width 8 height 8
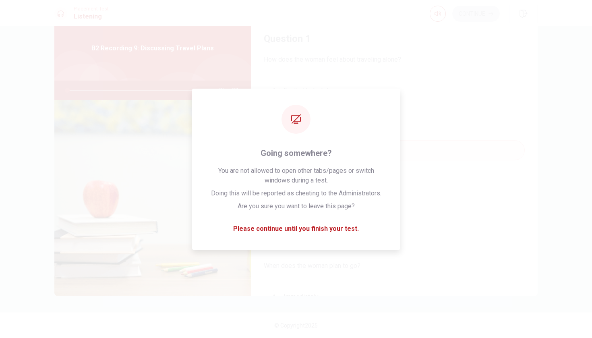
click at [431, 67] on div "Question 1 How does the woman feel about traveling alone? A Excited but a bit n…" at bounding box center [394, 119] width 287 height 206
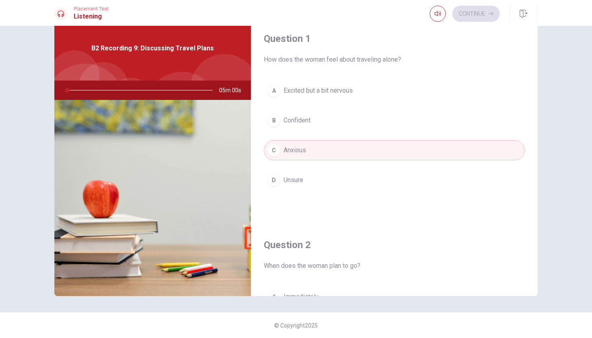
click at [433, 67] on div "Question 1 How does the woman feel about traveling alone? A Excited but a bit n…" at bounding box center [394, 119] width 287 height 206
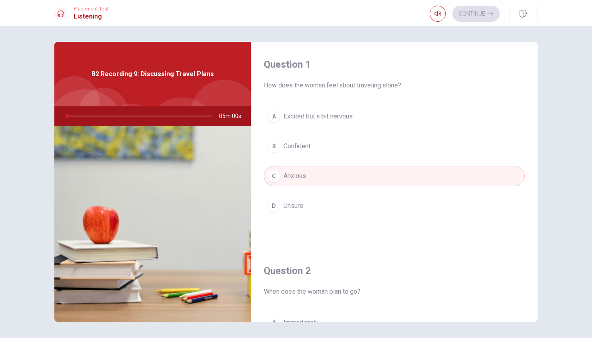
scroll to position [0, 0]
click at [93, 9] on span "Placement Test" at bounding box center [91, 9] width 35 height 6
click at [123, 81] on div "B2 Recording 9: Discussing Travel Plans" at bounding box center [152, 74] width 197 height 64
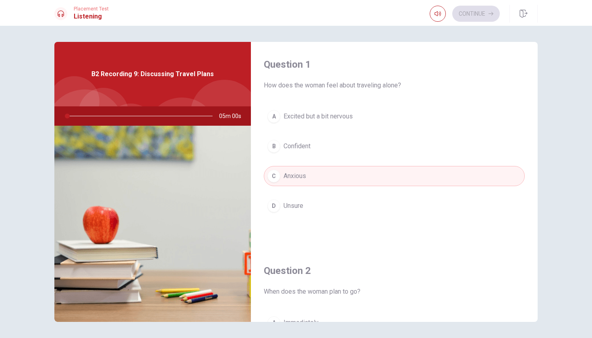
click at [123, 81] on div "B2 Recording 9: Discussing Travel Plans" at bounding box center [152, 74] width 197 height 64
click at [198, 106] on div at bounding box center [225, 114] width 68 height 68
drag, startPoint x: 198, startPoint y: 106, endPoint x: 127, endPoint y: 89, distance: 72.4
click at [137, 89] on div "B2 Recording 9: Discussing Travel Plans" at bounding box center [152, 74] width 197 height 64
drag, startPoint x: 102, startPoint y: 97, endPoint x: 94, endPoint y: 132, distance: 36.2
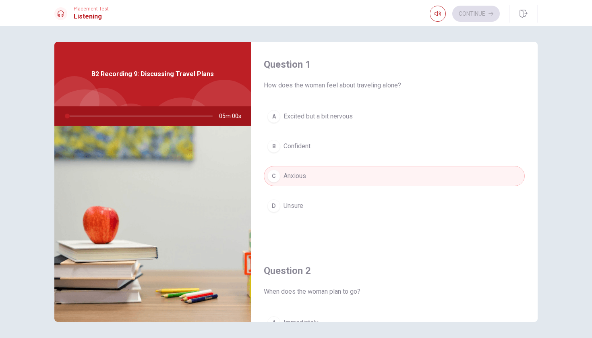
click at [94, 114] on div "B2 Recording 9: Discussing Travel Plans 05m 00s" at bounding box center [152, 182] width 197 height 280
click at [228, 120] on span "05m 00s" at bounding box center [233, 115] width 29 height 19
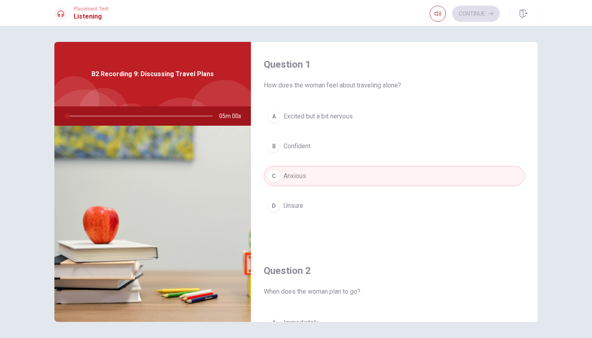
click at [228, 120] on span "05m 00s" at bounding box center [233, 115] width 29 height 19
click at [474, 97] on div "Question 1 How does the woman feel about traveling alone? A Excited but a bit n…" at bounding box center [394, 145] width 287 height 206
click at [335, 114] on span "Excited but a bit nervous" at bounding box center [318, 117] width 69 height 10
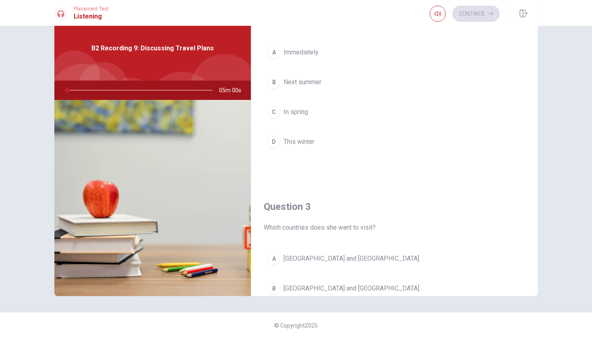
scroll to position [209, 0]
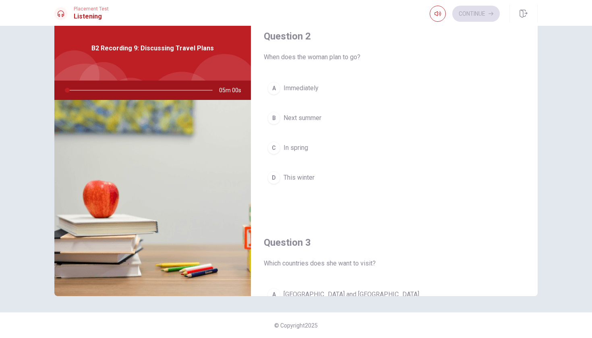
click at [312, 120] on span "Next summer" at bounding box center [303, 118] width 38 height 10
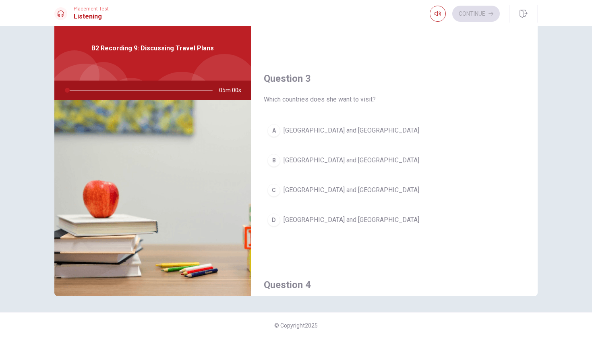
scroll to position [373, 0]
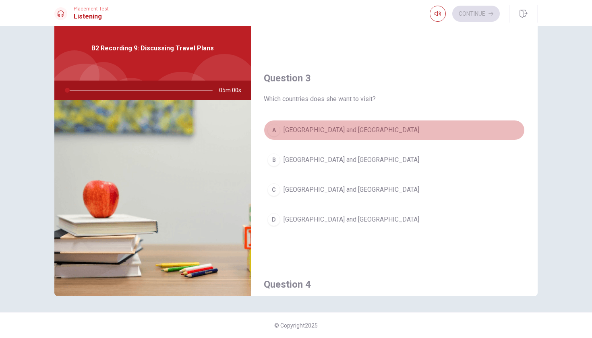
click at [328, 134] on span "[GEOGRAPHIC_DATA] and [GEOGRAPHIC_DATA]" at bounding box center [352, 130] width 136 height 10
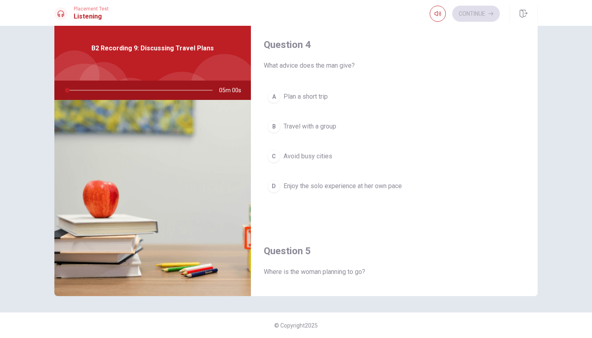
scroll to position [613, 0]
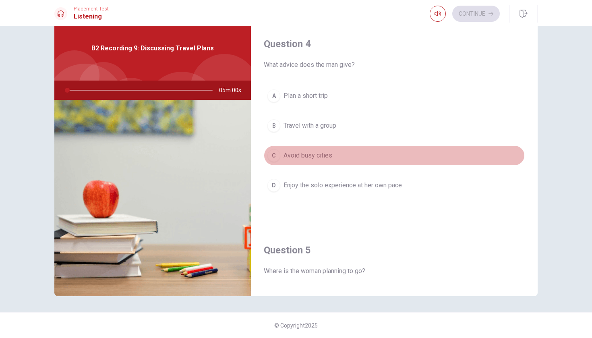
click at [300, 157] on span "Avoid busy cities" at bounding box center [308, 156] width 49 height 10
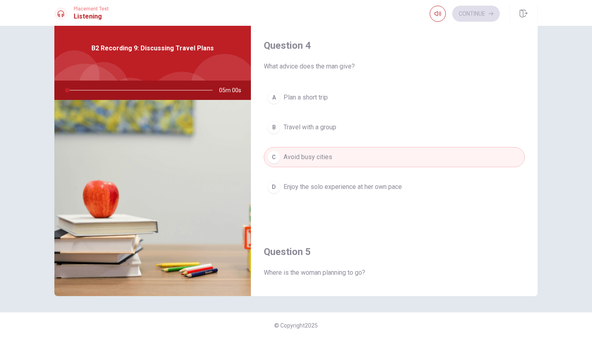
scroll to position [630, 0]
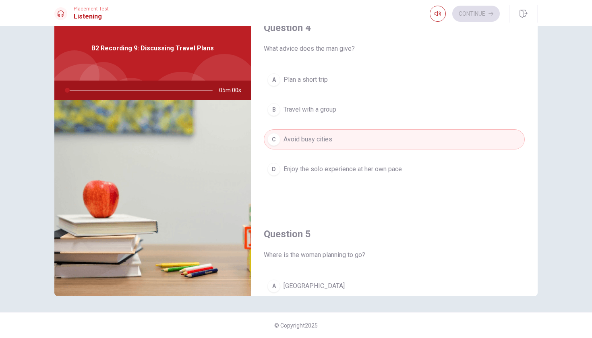
click at [304, 110] on span "Travel with a group" at bounding box center [310, 110] width 53 height 10
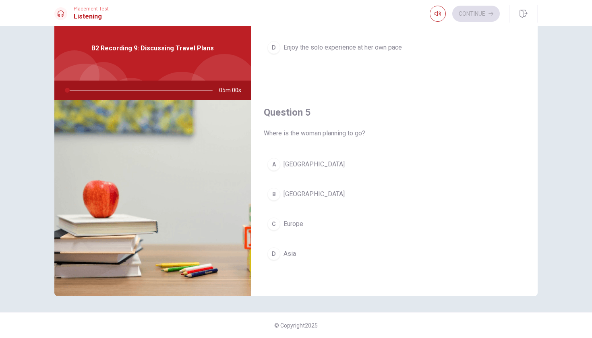
scroll to position [0, 0]
click at [297, 225] on span "Europe" at bounding box center [294, 224] width 20 height 10
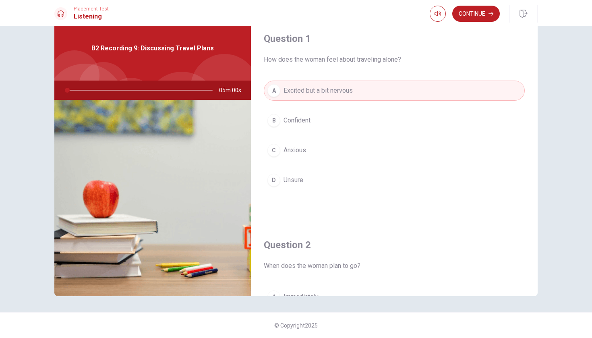
click at [149, 51] on span "B2 Recording 9: Discussing Travel Plans" at bounding box center [152, 49] width 122 height 10
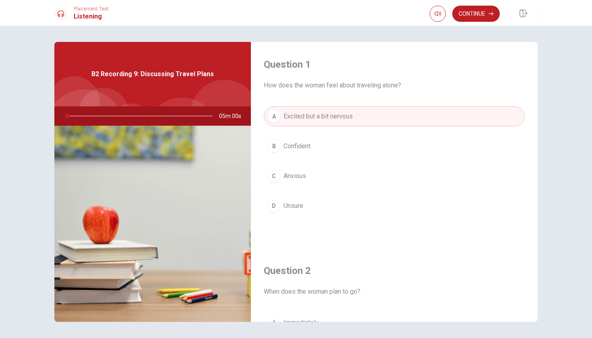
click at [479, 22] on div "Continue" at bounding box center [484, 14] width 108 height 18
click at [478, 16] on button "Continue" at bounding box center [476, 14] width 48 height 16
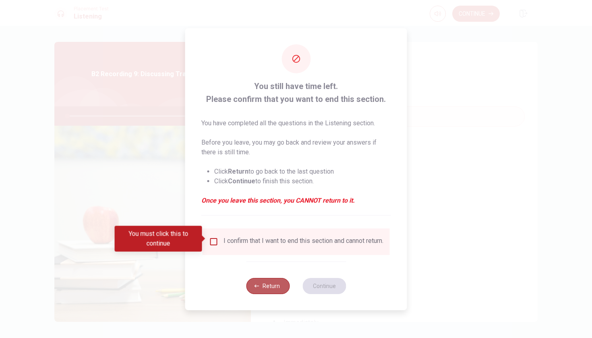
click at [263, 287] on button "Return" at bounding box center [268, 286] width 44 height 16
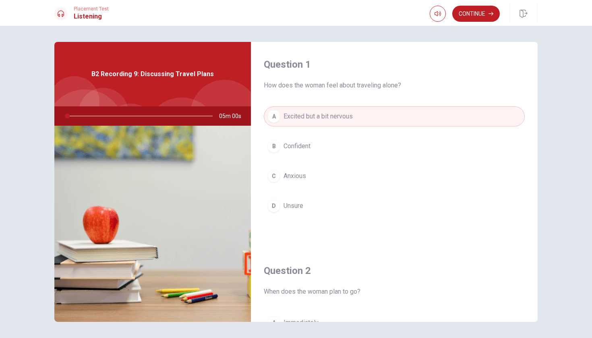
click at [191, 173] on img at bounding box center [152, 224] width 197 height 196
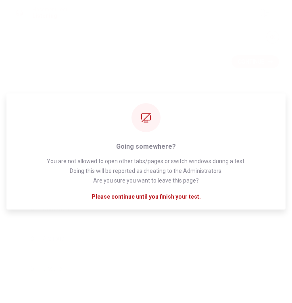
click at [190, 62] on div "You have run out of time Click on continue to move on to the next passage Conti…" at bounding box center [146, 151] width 292 height 303
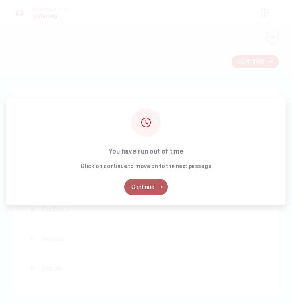
click at [151, 186] on button "Continue" at bounding box center [146, 187] width 44 height 16
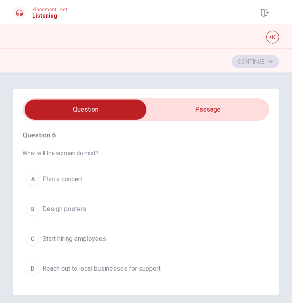
click at [45, 31] on div at bounding box center [146, 37] width 266 height 13
click at [271, 39] on icon "button" at bounding box center [272, 37] width 5 height 5
click at [171, 72] on div "Continue" at bounding box center [146, 60] width 292 height 24
click at [220, 110] on input "checkbox" at bounding box center [86, 109] width 370 height 20
checkbox input "true"
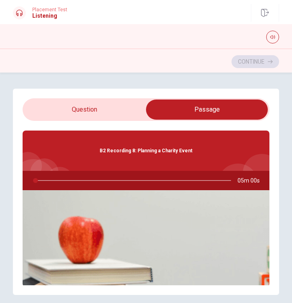
click at [115, 161] on div "B2 Recording 8: Planning a Charity Event" at bounding box center [146, 151] width 247 height 40
click at [79, 156] on div "B2 Recording 8: Planning a Charity Event" at bounding box center [146, 151] width 247 height 40
click at [80, 151] on div "B2 Recording 8: Planning a Charity Event" at bounding box center [146, 151] width 247 height 40
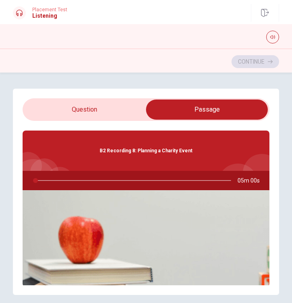
click at [80, 151] on div "B2 Recording 8: Planning a Charity Event" at bounding box center [146, 151] width 247 height 40
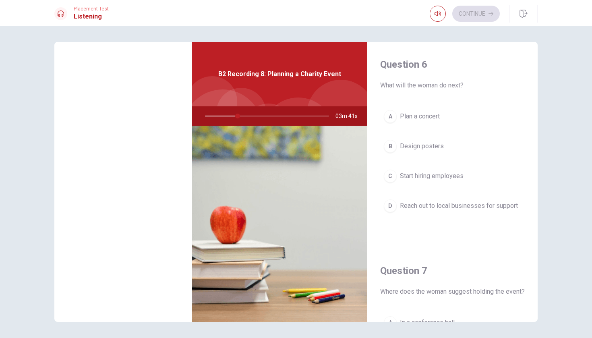
drag, startPoint x: 105, startPoint y: 118, endPoint x: 59, endPoint y: 123, distance: 46.3
click at [195, 123] on div at bounding box center [265, 115] width 140 height 19
drag, startPoint x: 104, startPoint y: 116, endPoint x: 106, endPoint y: 94, distance: 22.2
click at [192, 94] on div "B2 Recording 8: Planning a Charity Event 03m 41s" at bounding box center [279, 182] width 175 height 280
click at [216, 94] on div at bounding box center [241, 113] width 50 height 50
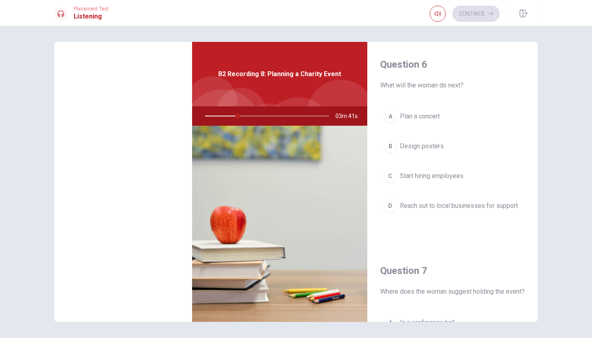
click at [192, 57] on div "B2 Recording 8: Planning a Charity Event" at bounding box center [279, 74] width 175 height 64
click at [437, 15] on icon "button" at bounding box center [438, 13] width 6 height 6
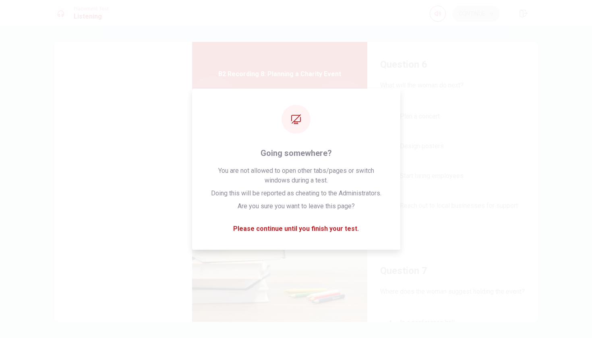
type input "26"
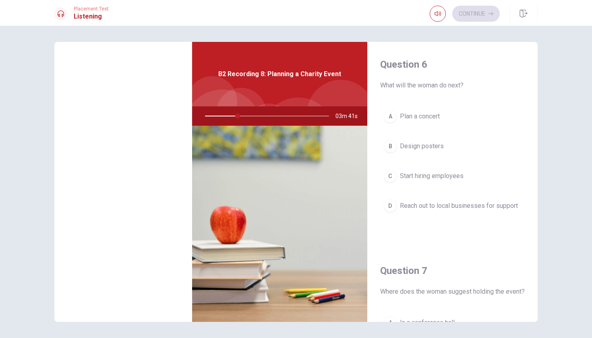
click at [539, 46] on div "Question 6 What will the woman do next? A Plan a concert B Design posters C Sta…" at bounding box center [295, 182] width 509 height 280
click at [524, 15] on icon "button" at bounding box center [524, 14] width 8 height 8
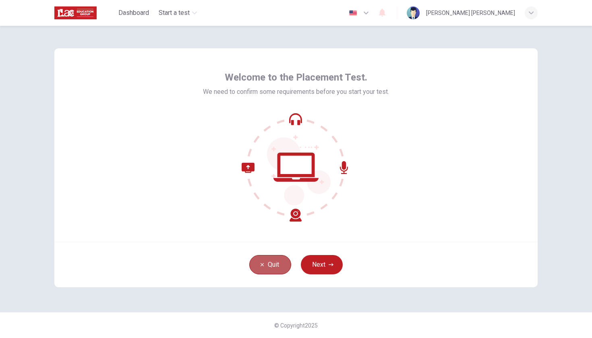
click at [285, 264] on button "Quit" at bounding box center [270, 264] width 42 height 19
